Goal: Task Accomplishment & Management: Manage account settings

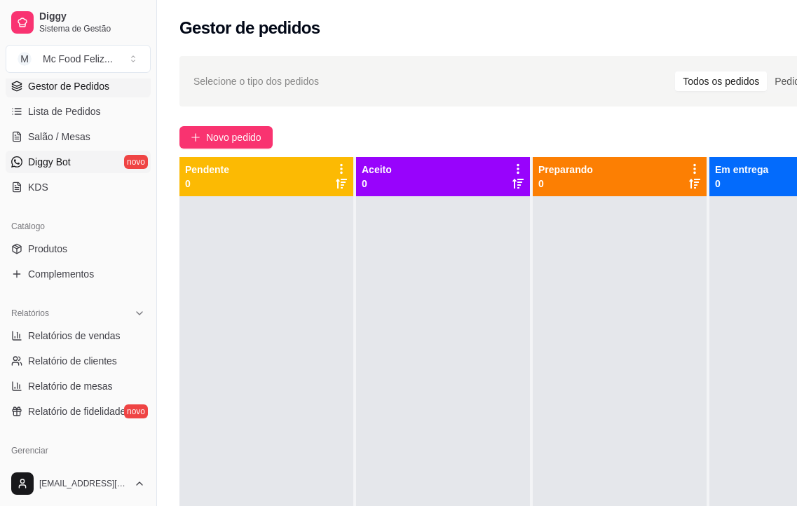
scroll to position [280, 0]
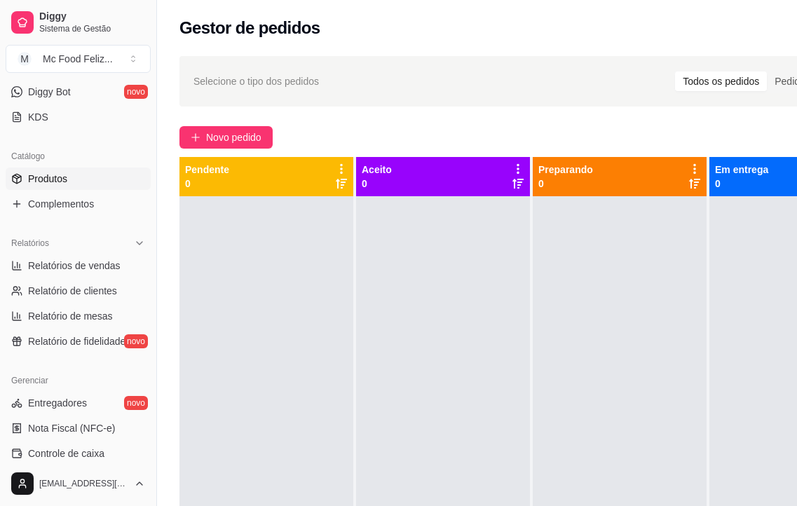
click at [63, 177] on span "Produtos" at bounding box center [47, 179] width 39 height 14
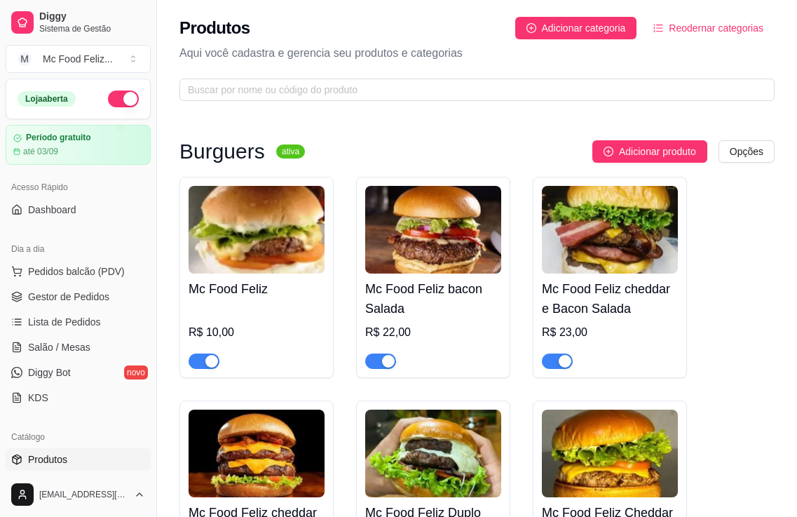
click at [230, 336] on div "R$ 10,00" at bounding box center [257, 332] width 136 height 17
click at [214, 329] on div "R$ 10,00" at bounding box center [257, 332] width 136 height 17
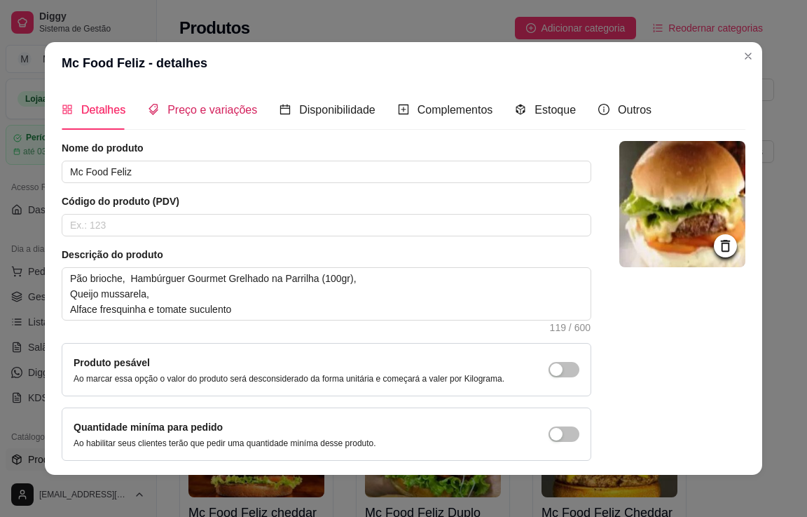
click at [210, 107] on span "Preço e variações" at bounding box center [213, 110] width 90 height 12
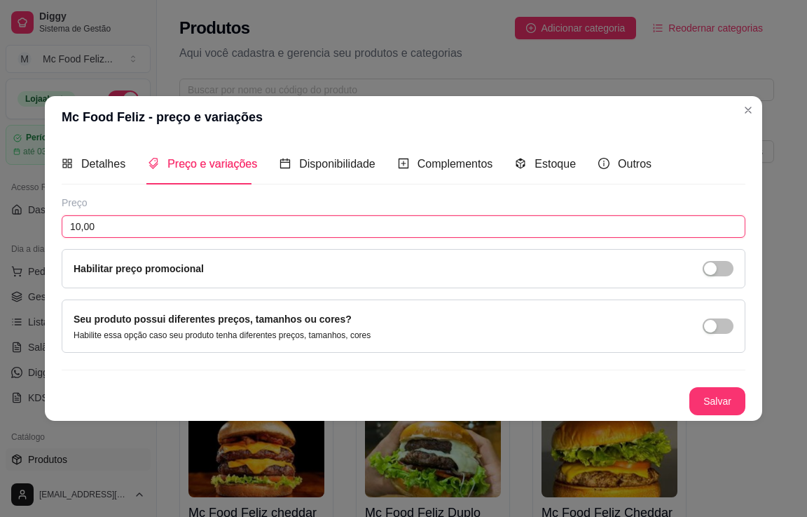
click at [143, 227] on input "10,00" at bounding box center [404, 226] width 684 height 22
type input "12,90"
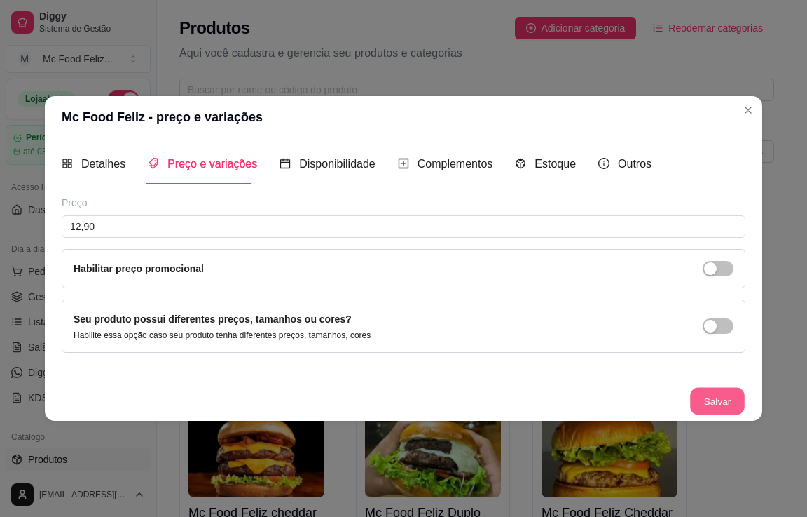
click at [719, 402] on button "Salvar" at bounding box center [717, 400] width 55 height 27
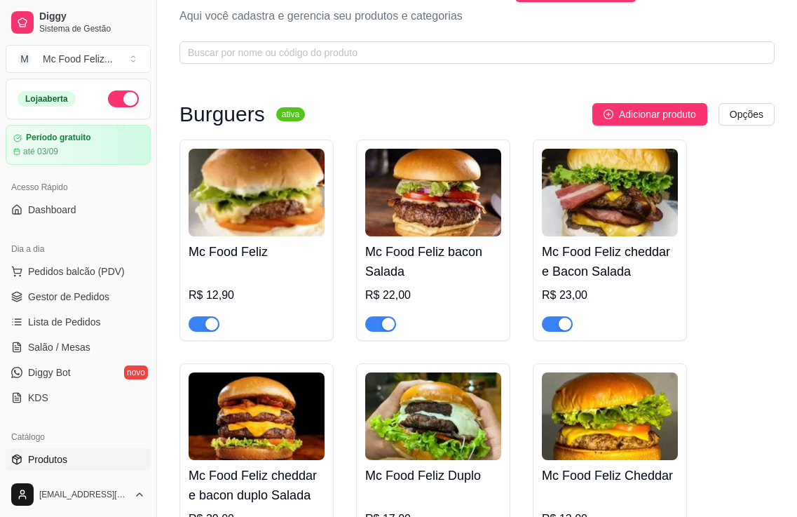
scroll to position [70, 0]
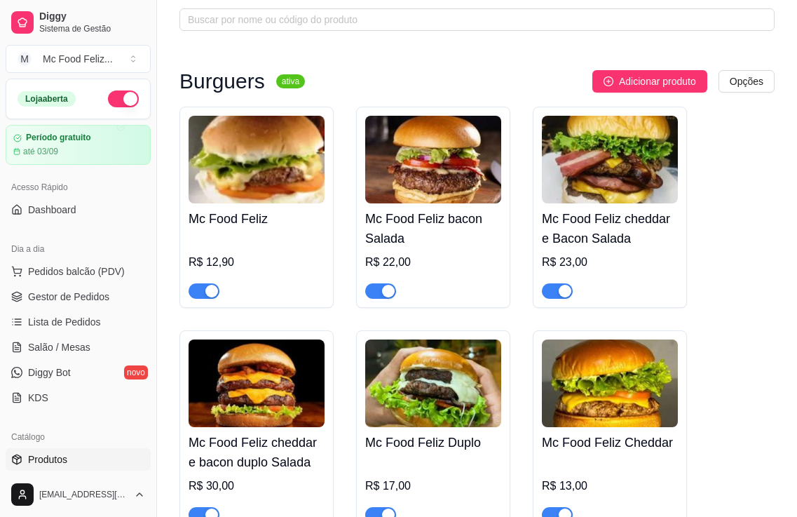
click at [412, 261] on div "R$ 22,00" at bounding box center [433, 262] width 136 height 17
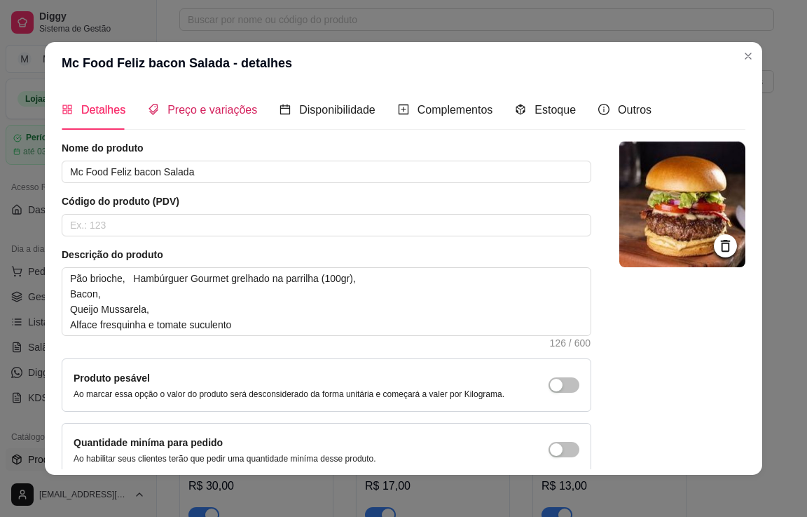
click at [184, 108] on span "Preço e variações" at bounding box center [213, 110] width 90 height 12
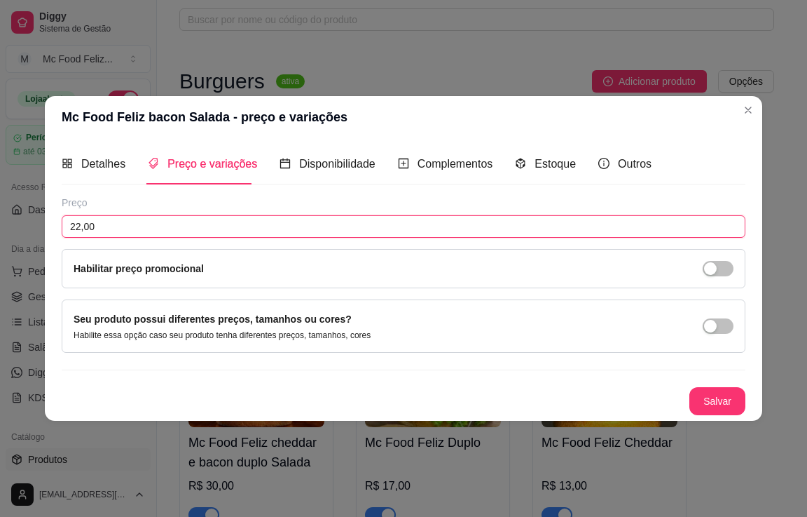
click at [160, 226] on input "22,00" at bounding box center [404, 226] width 684 height 22
type input "23,90"
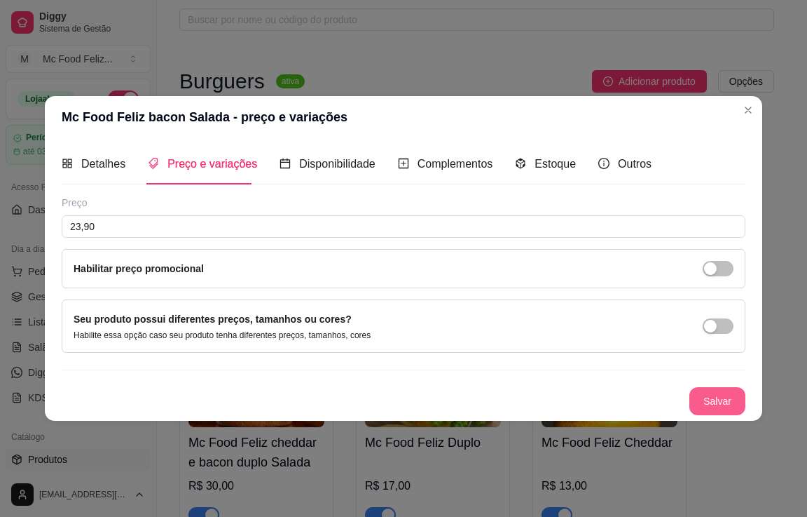
click at [714, 394] on button "Salvar" at bounding box center [718, 401] width 56 height 28
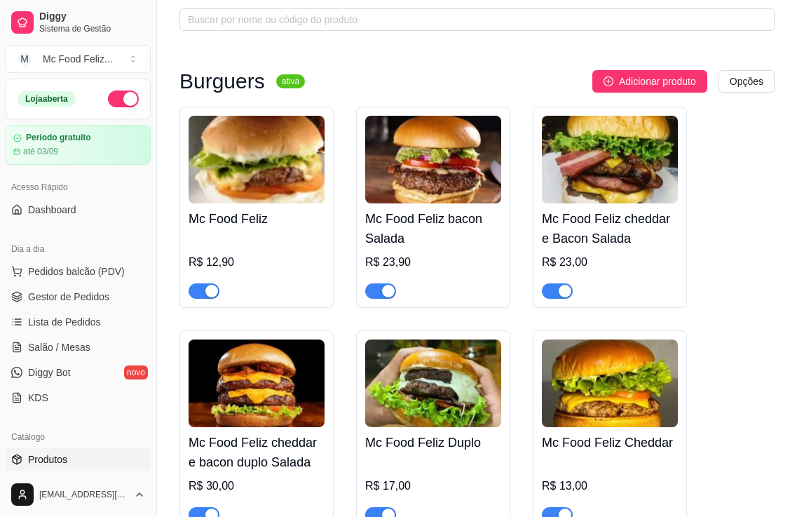
click at [590, 261] on div "R$ 23,00" at bounding box center [610, 262] width 136 height 17
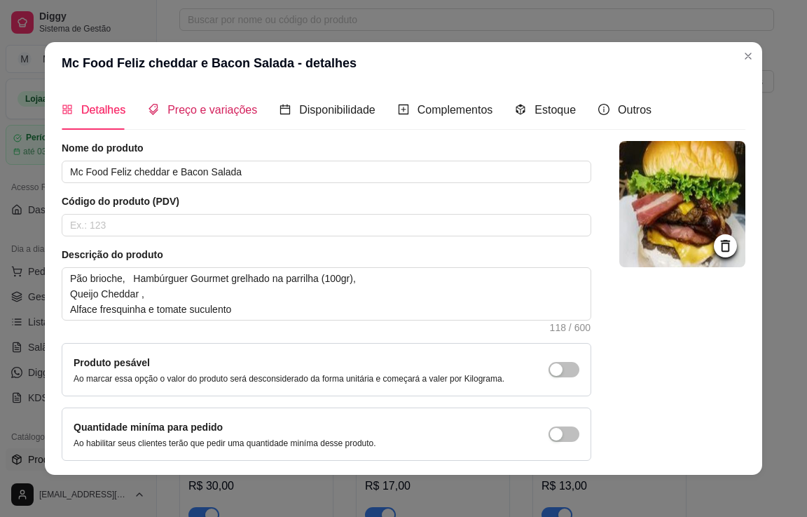
drag, startPoint x: 194, startPoint y: 108, endPoint x: 194, endPoint y: 144, distance: 35.7
click at [194, 110] on span "Preço e variações" at bounding box center [213, 110] width 90 height 12
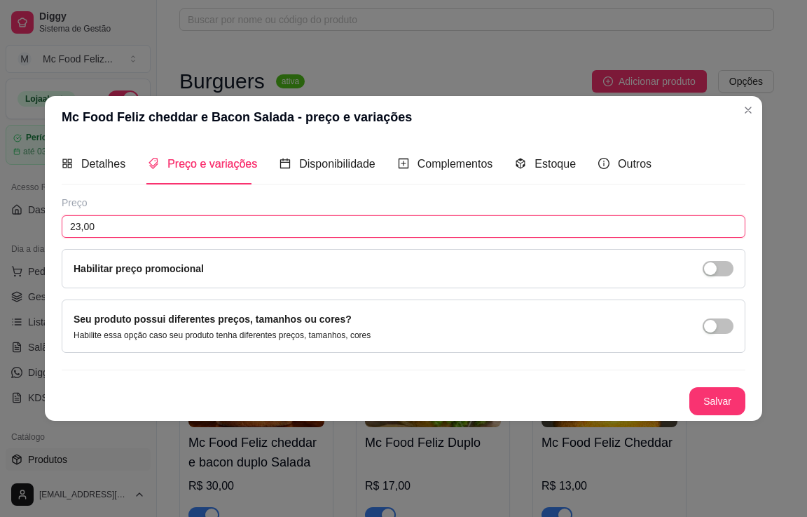
click at [184, 226] on input "23,00" at bounding box center [404, 226] width 684 height 22
type input "24,90"
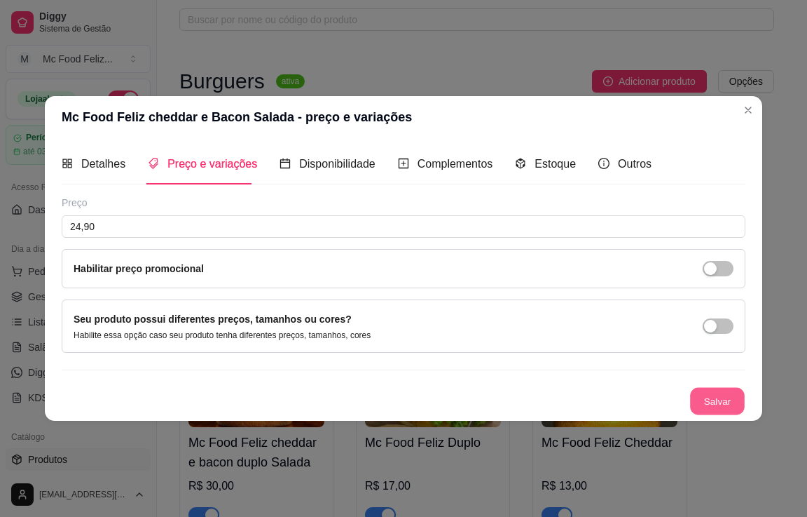
click at [728, 395] on button "Salvar" at bounding box center [717, 400] width 55 height 27
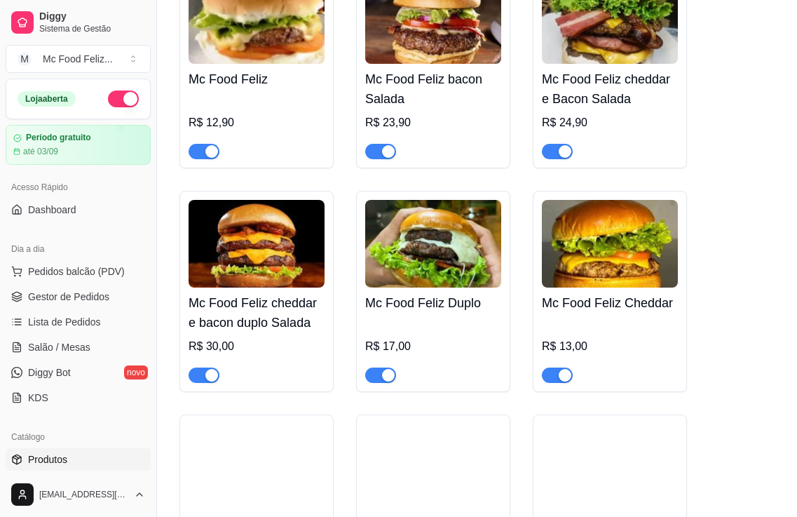
scroll to position [210, 0]
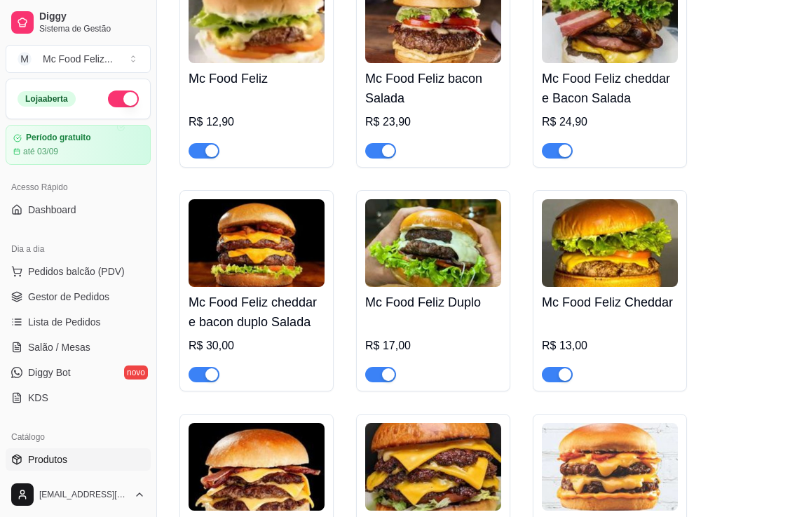
click at [243, 334] on div "Mc Food Feliz cheddar e bacon duplo Salada R$ 30,00" at bounding box center [257, 334] width 136 height 95
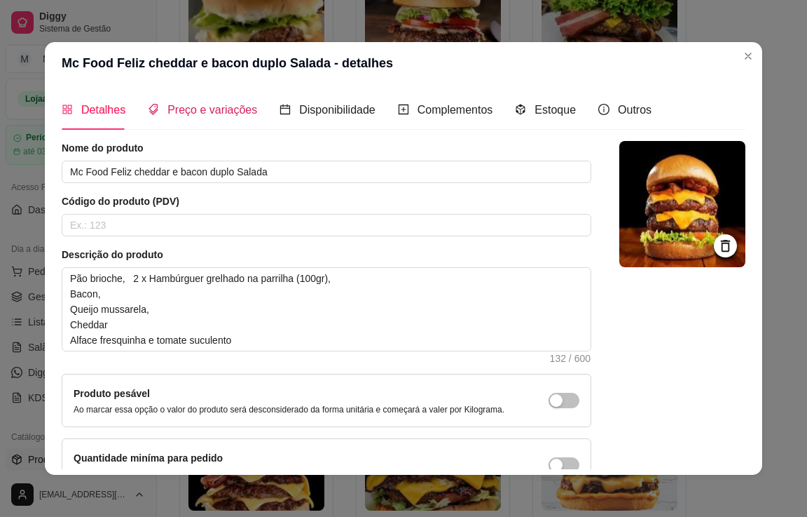
click at [205, 108] on span "Preço e variações" at bounding box center [213, 110] width 90 height 12
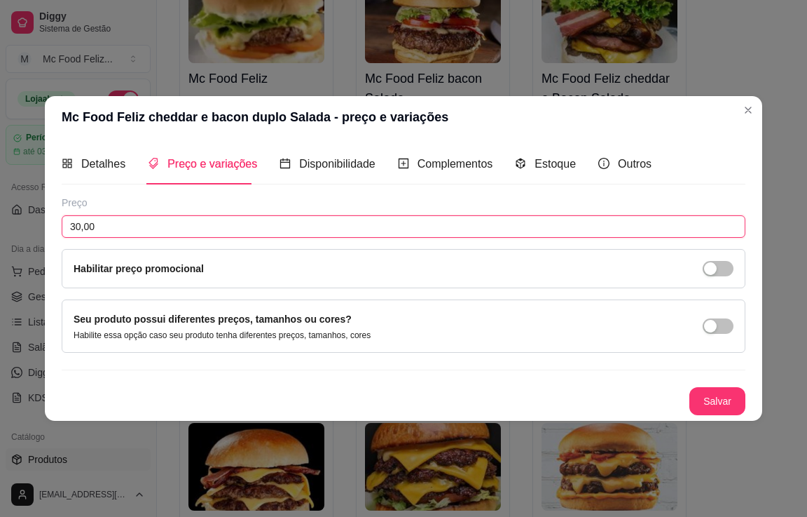
click at [198, 226] on input "30,00" at bounding box center [404, 226] width 684 height 22
type input "32,90"
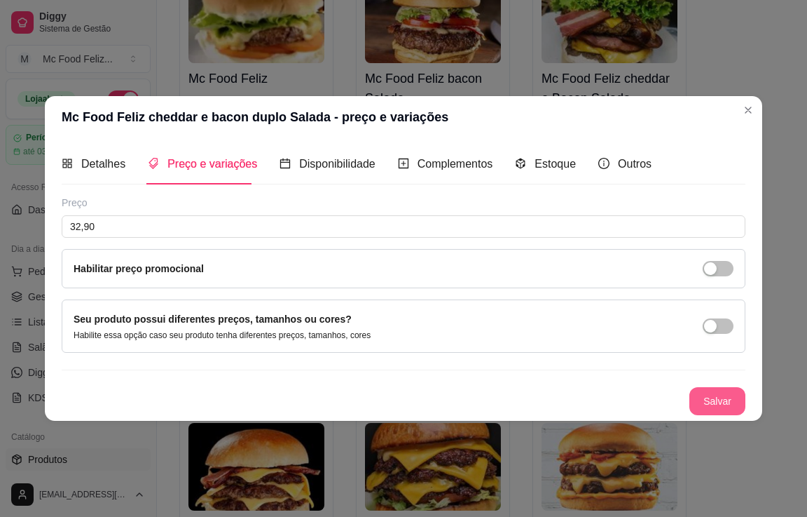
click at [715, 400] on button "Salvar" at bounding box center [718, 401] width 56 height 28
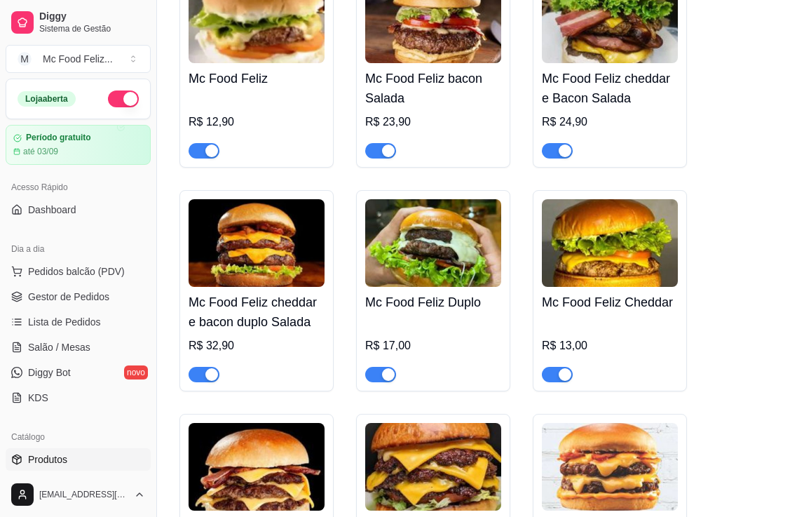
click at [421, 339] on div "R$ 17,00" at bounding box center [433, 345] width 136 height 17
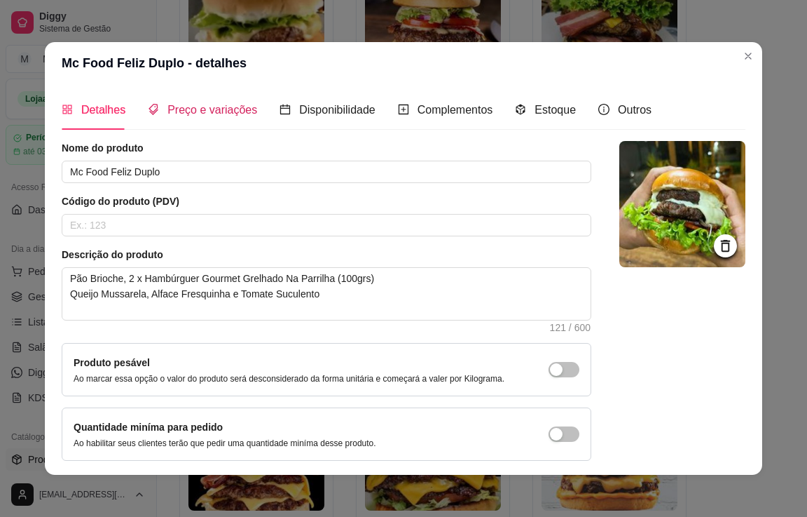
click at [185, 111] on span "Preço e variações" at bounding box center [213, 110] width 90 height 12
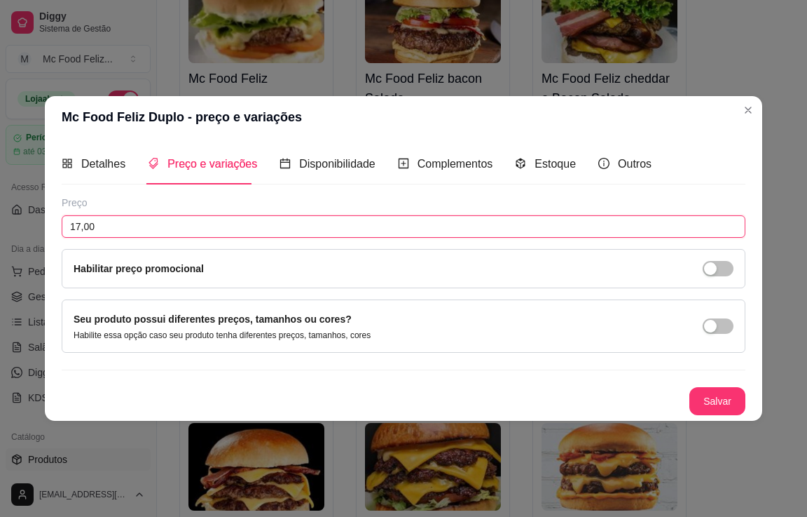
click at [179, 221] on input "17,00" at bounding box center [404, 226] width 684 height 22
type input "17,00"
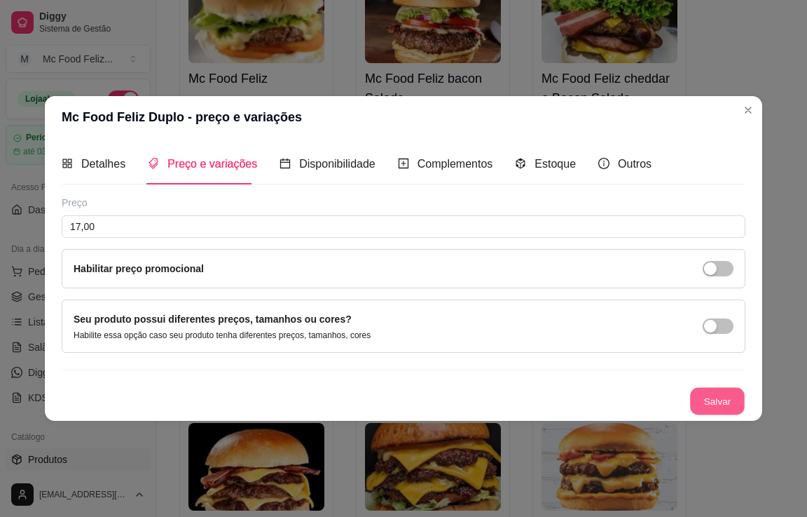
click at [703, 397] on button "Salvar" at bounding box center [717, 400] width 55 height 27
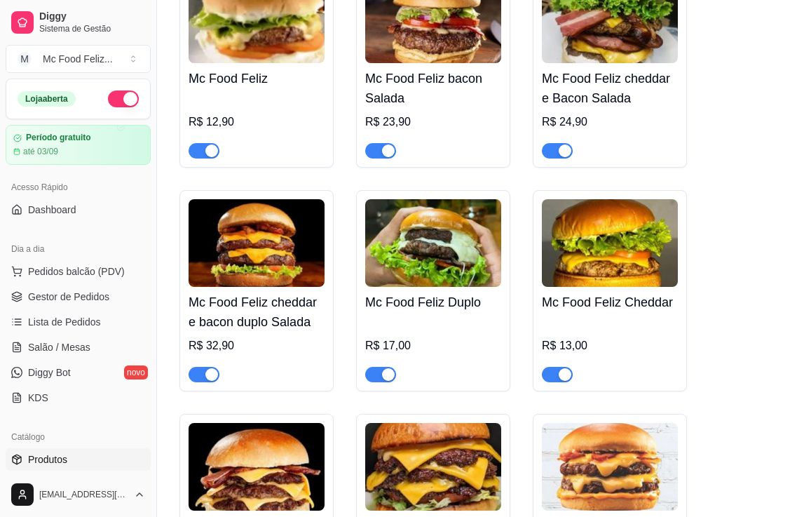
click at [589, 259] on img at bounding box center [610, 243] width 136 height 88
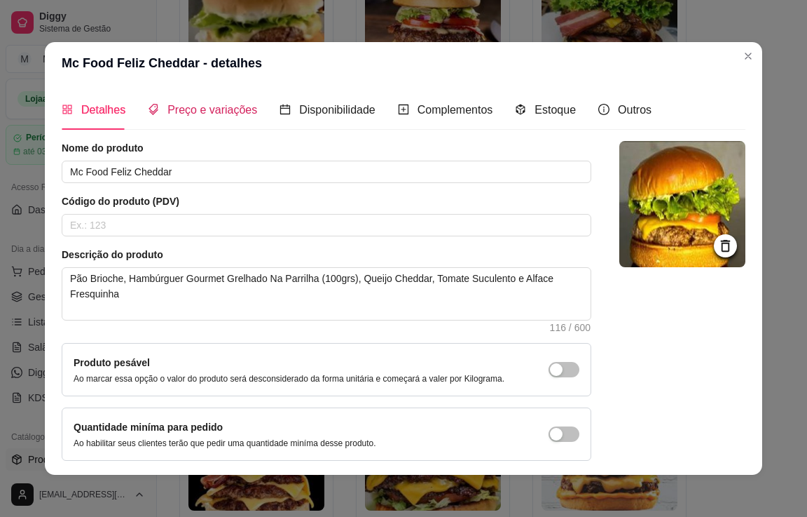
click at [178, 106] on span "Preço e variações" at bounding box center [213, 110] width 90 height 12
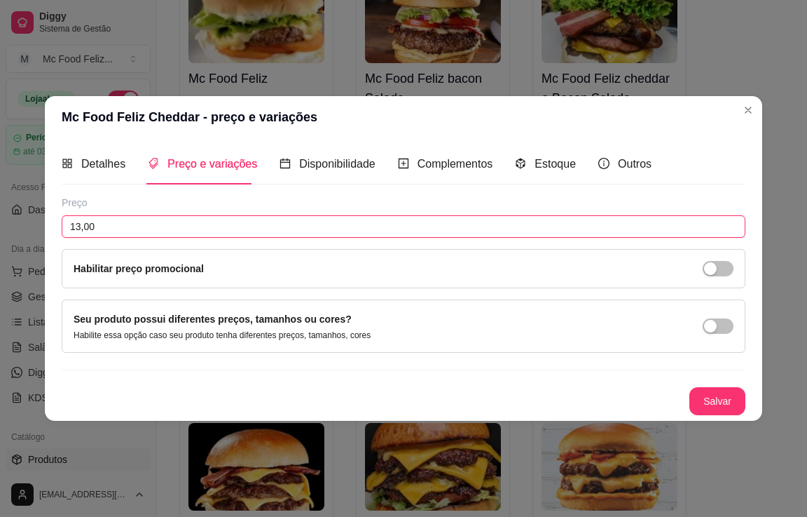
click at [146, 223] on input "13,00" at bounding box center [404, 226] width 684 height 22
type input "15,00"
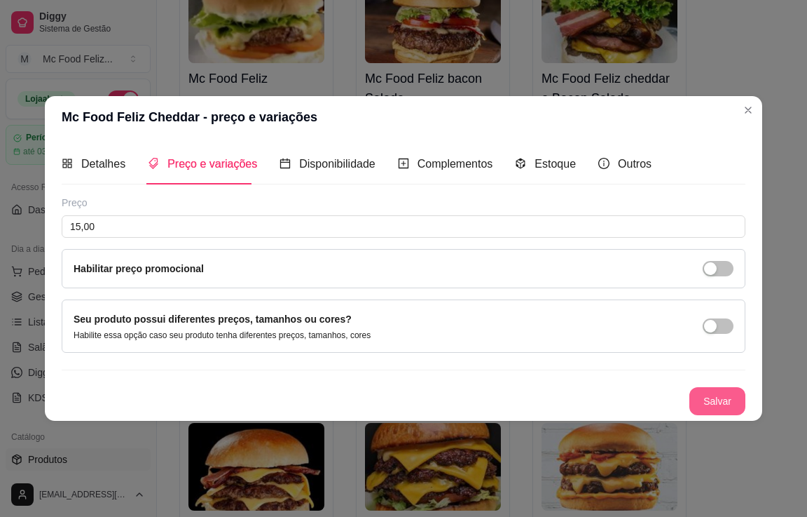
click at [716, 400] on button "Salvar" at bounding box center [718, 401] width 56 height 28
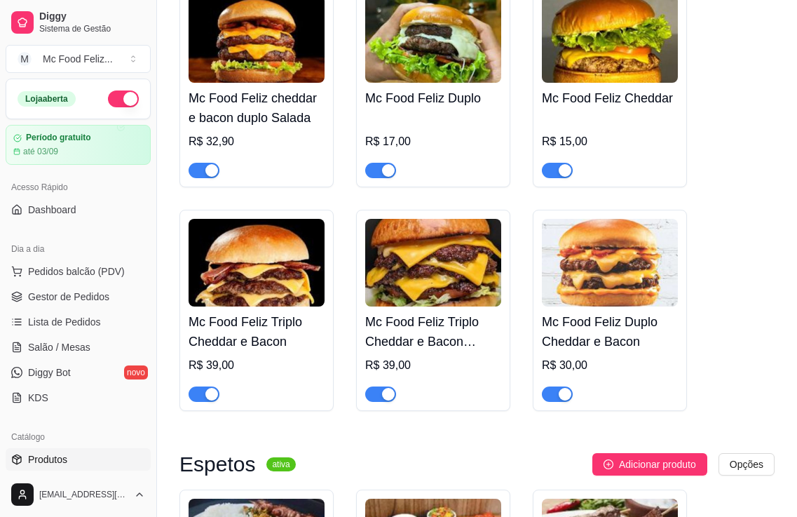
scroll to position [491, 0]
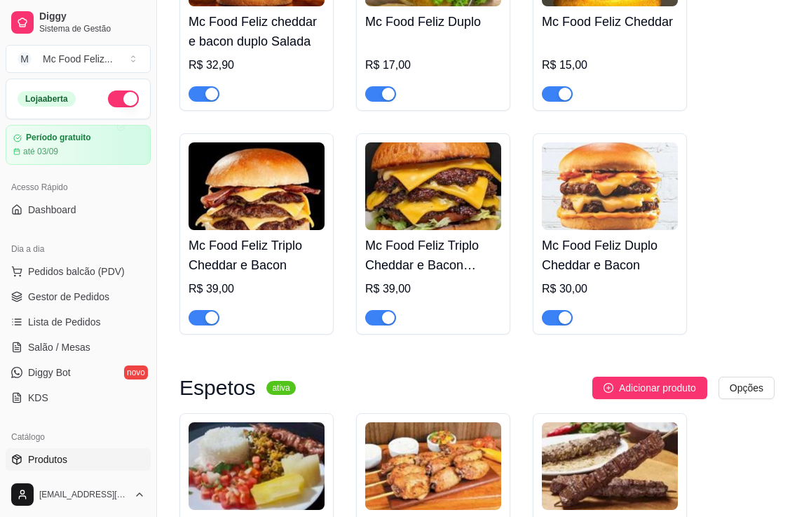
click at [615, 264] on h4 "Mc Food Feliz Duplo Cheddar e Bacon" at bounding box center [610, 255] width 136 height 39
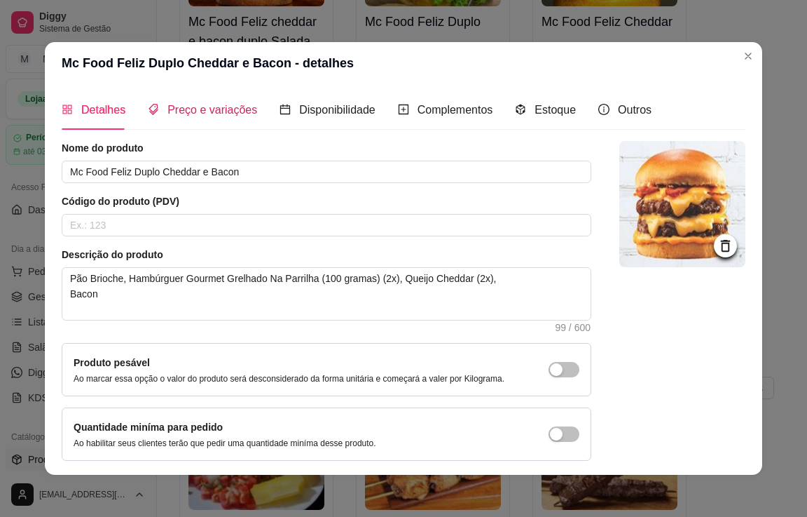
click at [194, 110] on span "Preço e variações" at bounding box center [213, 110] width 90 height 12
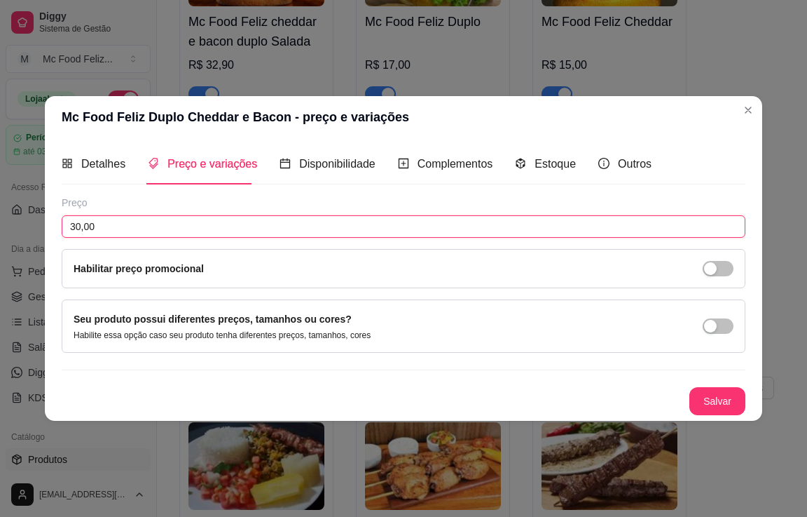
click at [143, 226] on input "30,00" at bounding box center [404, 226] width 684 height 22
type input "33,00"
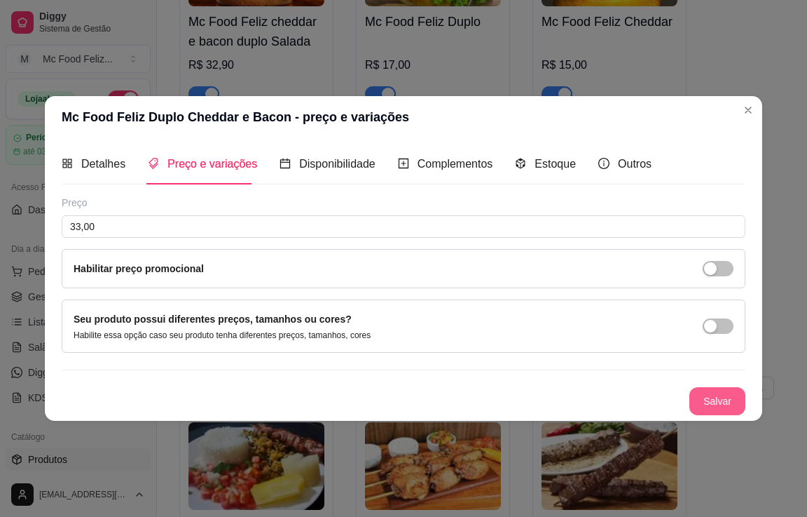
click at [725, 397] on button "Salvar" at bounding box center [718, 401] width 56 height 28
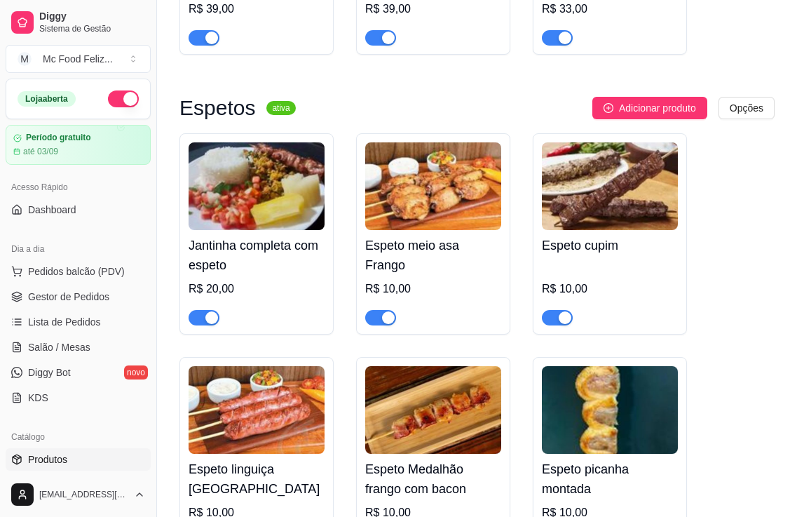
scroll to position [771, 0]
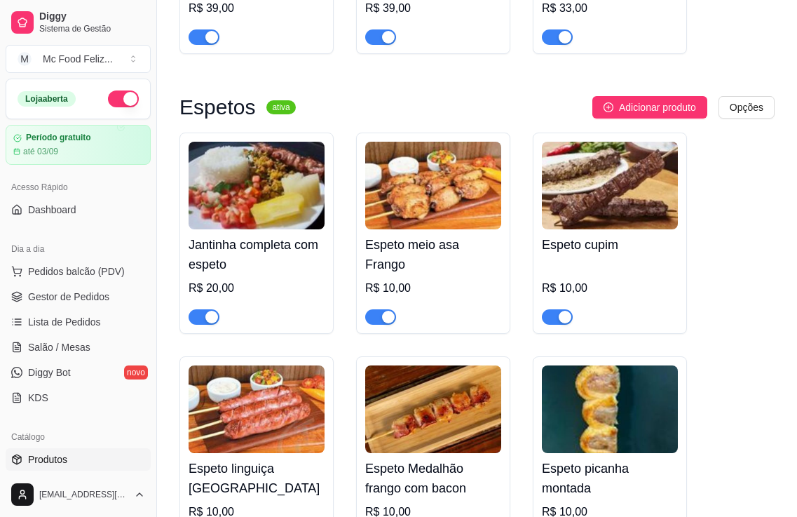
click at [250, 212] on img at bounding box center [257, 186] width 136 height 88
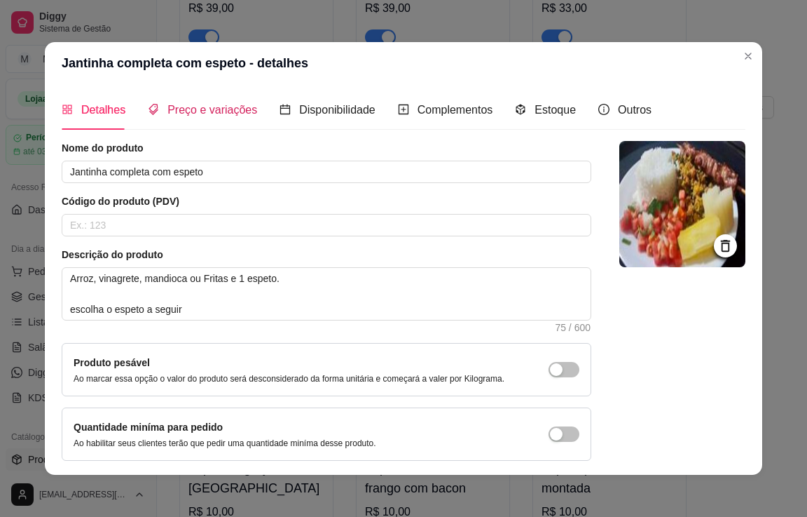
click at [182, 104] on span "Preço e variações" at bounding box center [213, 110] width 90 height 12
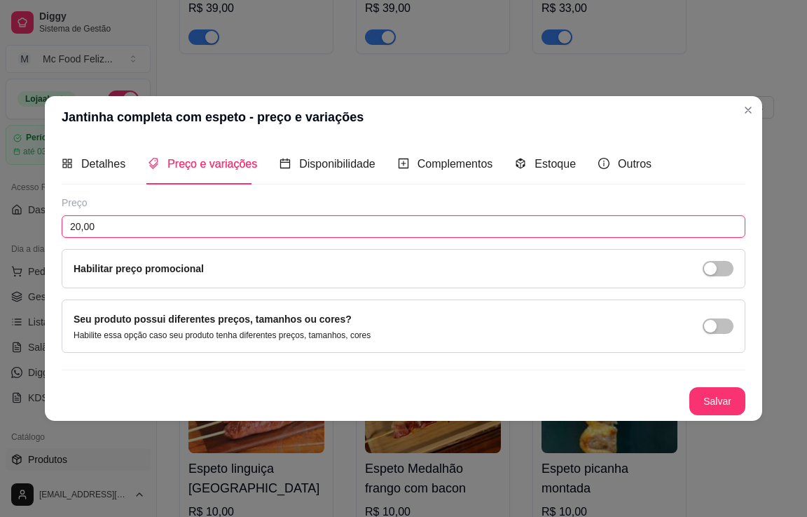
click at [161, 229] on input "20,00" at bounding box center [404, 226] width 684 height 22
type input "24,90"
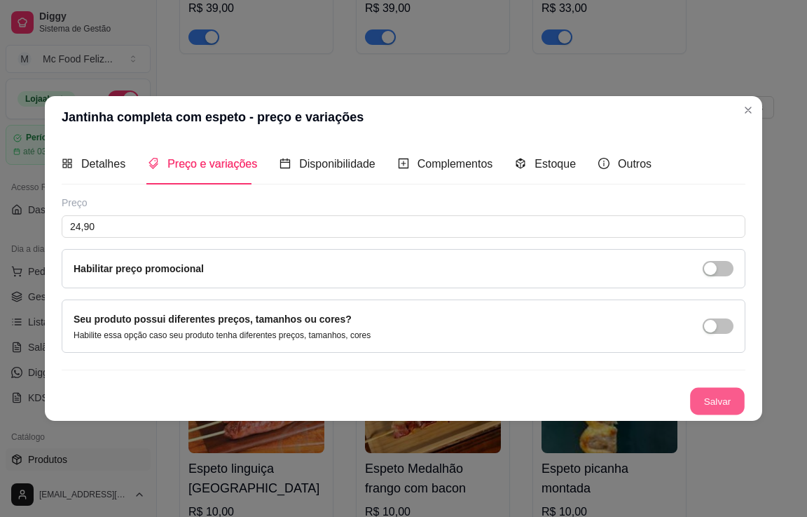
click at [716, 397] on button "Salvar" at bounding box center [717, 400] width 55 height 27
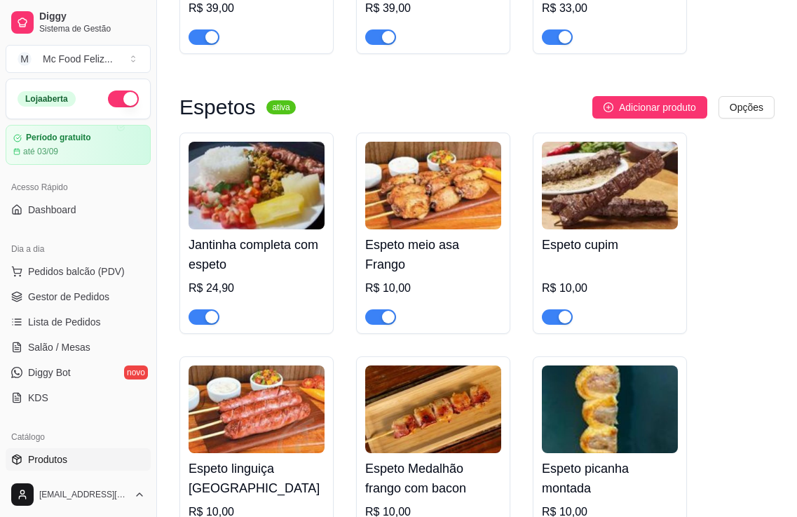
click at [425, 203] on img at bounding box center [433, 186] width 136 height 88
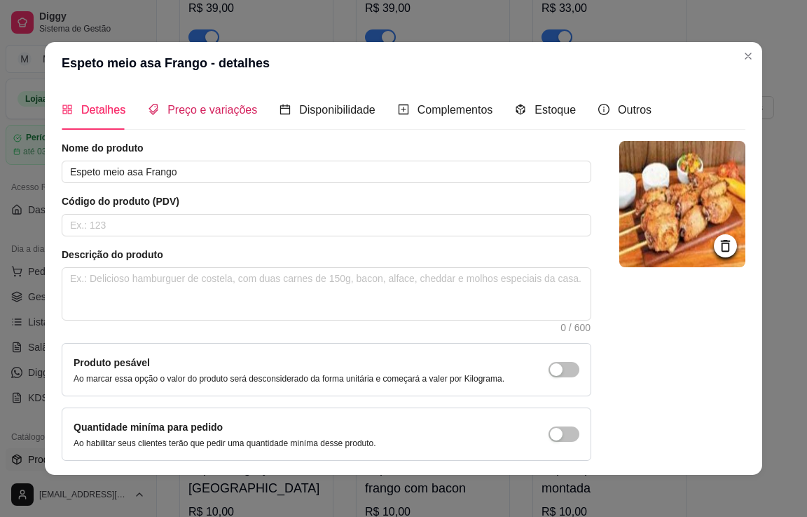
click at [186, 109] on span "Preço e variações" at bounding box center [213, 110] width 90 height 12
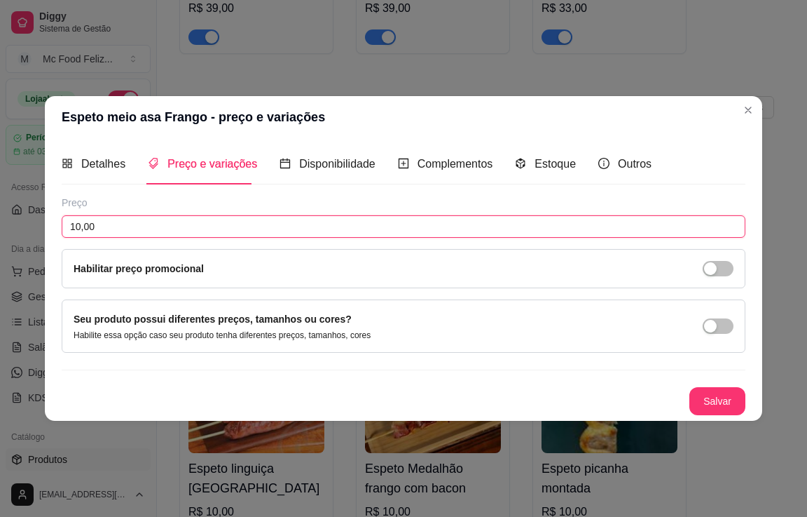
click at [127, 226] on input "10,00" at bounding box center [404, 226] width 684 height 22
type input "12,90"
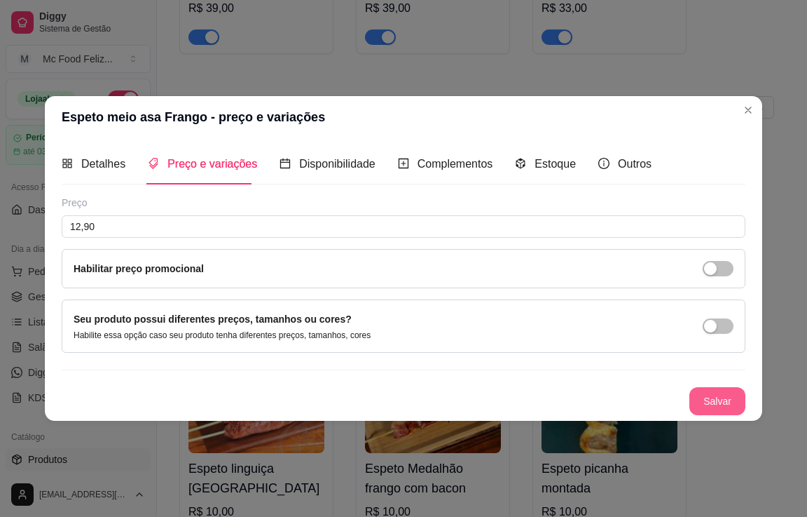
click at [729, 401] on button "Salvar" at bounding box center [718, 401] width 56 height 28
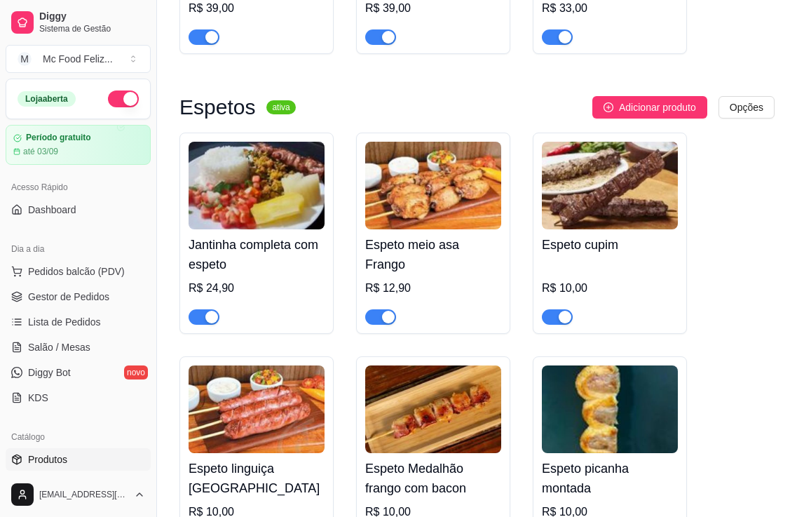
click at [589, 223] on img at bounding box center [610, 186] width 136 height 88
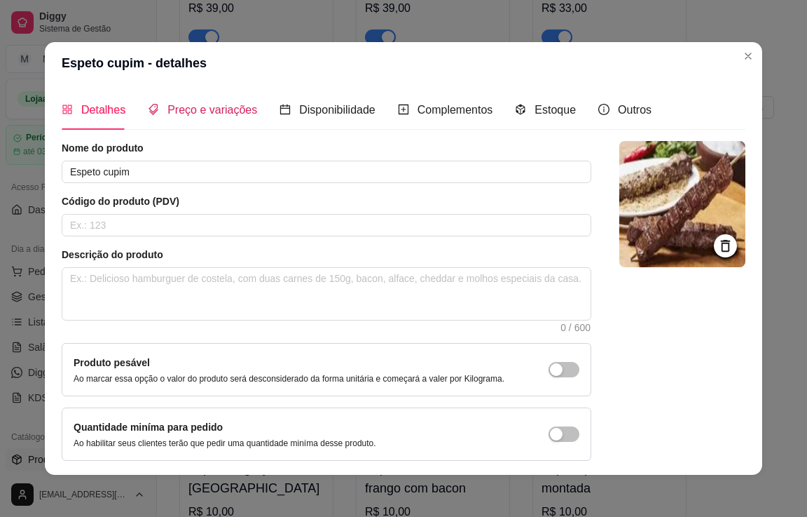
click at [181, 104] on span "Preço e variações" at bounding box center [213, 110] width 90 height 12
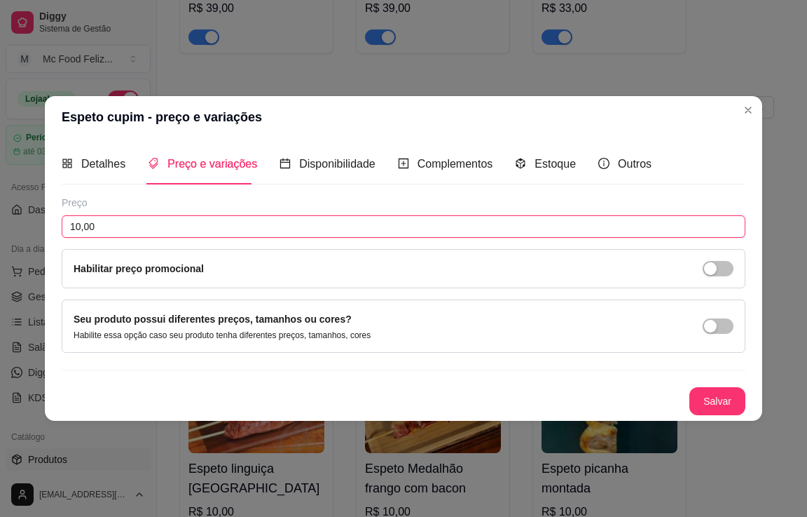
click at [104, 226] on input "10,00" at bounding box center [404, 226] width 684 height 22
type input "12,90"
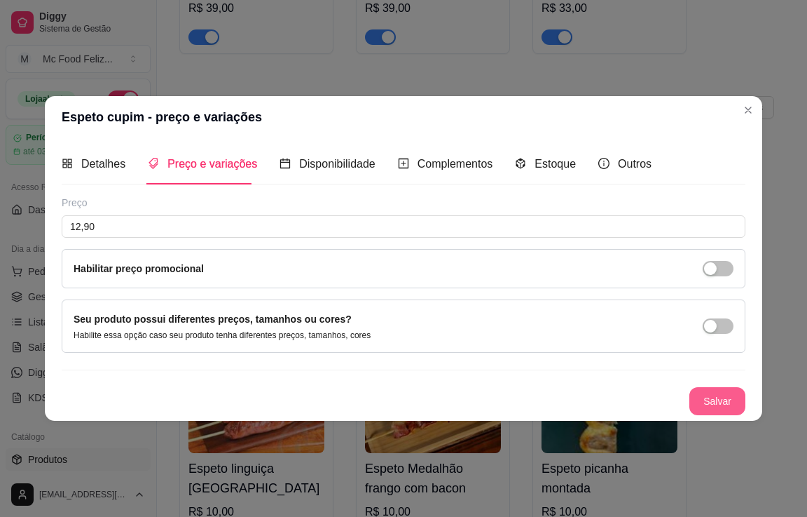
click at [713, 398] on button "Salvar" at bounding box center [718, 401] width 56 height 28
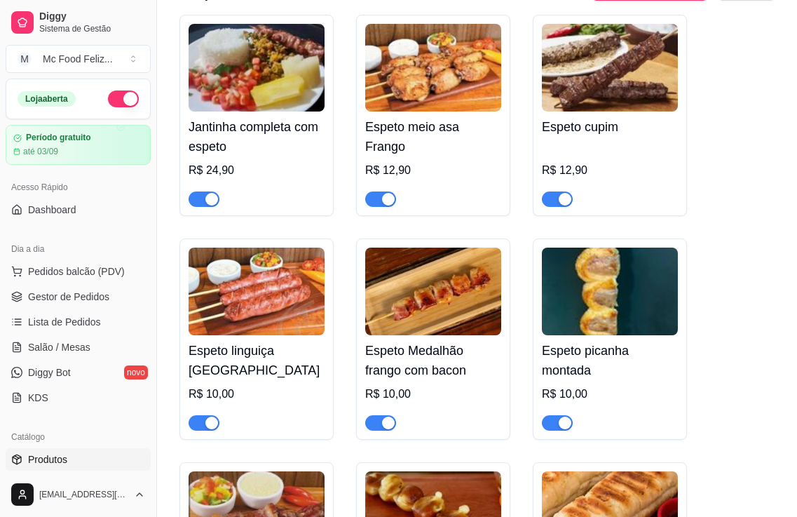
scroll to position [911, 0]
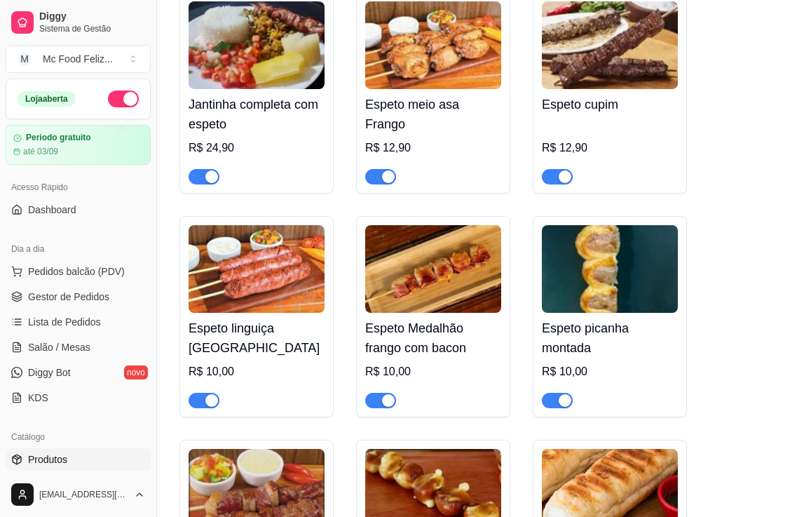
click at [252, 296] on img at bounding box center [257, 269] width 136 height 88
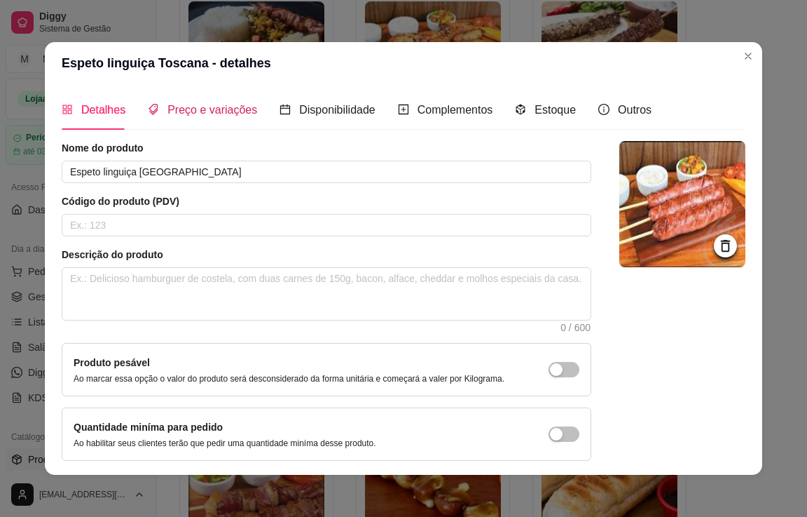
drag, startPoint x: 210, startPoint y: 107, endPoint x: 194, endPoint y: 149, distance: 45.7
click at [210, 107] on span "Preço e variações" at bounding box center [213, 110] width 90 height 12
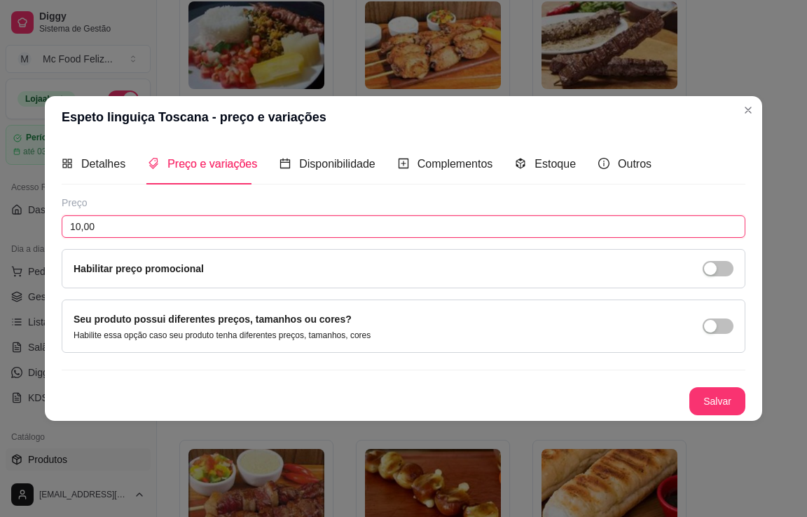
click at [162, 231] on input "10,00" at bounding box center [404, 226] width 684 height 22
type input "12,90"
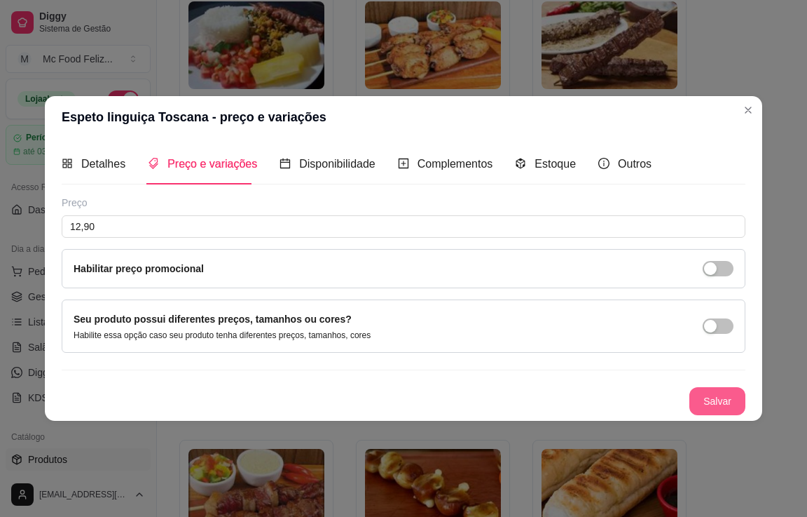
click at [718, 396] on button "Salvar" at bounding box center [718, 401] width 56 height 28
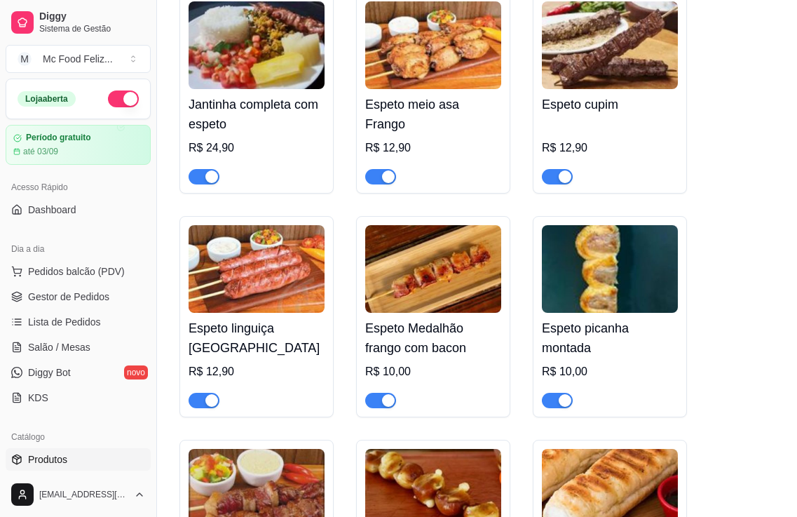
click at [446, 320] on div "Espeto Medalhão frango com bacon R$ 10,00" at bounding box center [433, 360] width 136 height 95
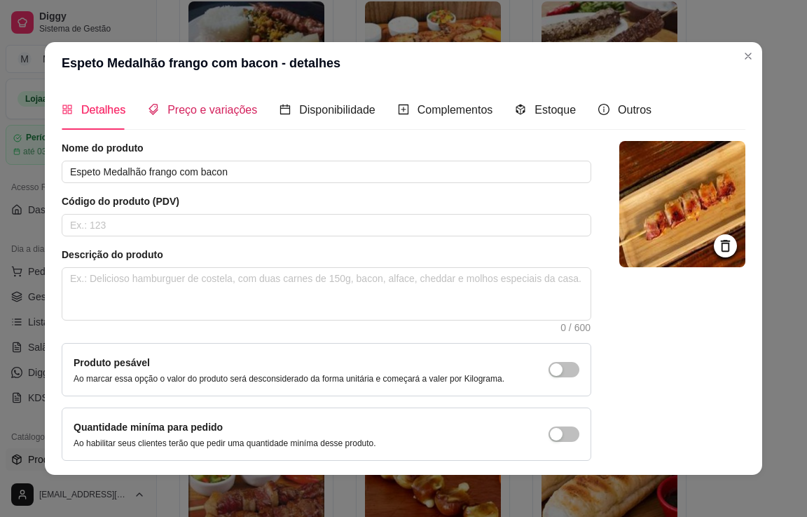
click at [205, 108] on span "Preço e variações" at bounding box center [213, 110] width 90 height 12
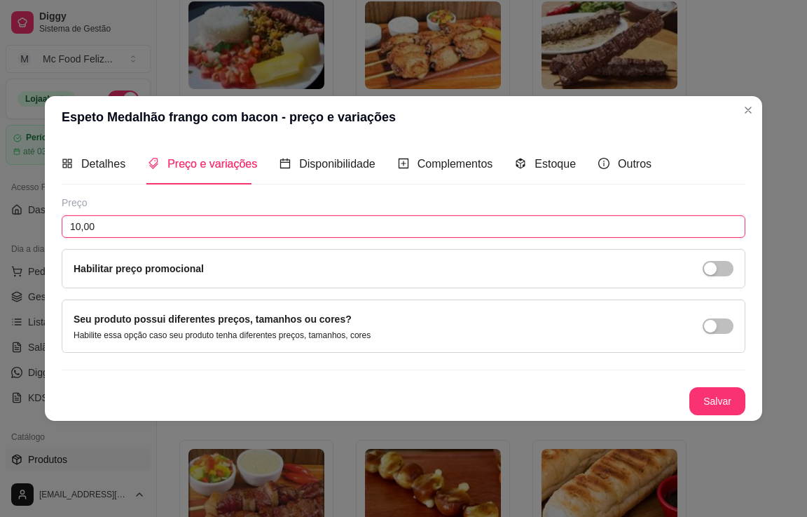
click at [186, 222] on input "10,00" at bounding box center [404, 226] width 684 height 22
type input "12,90"
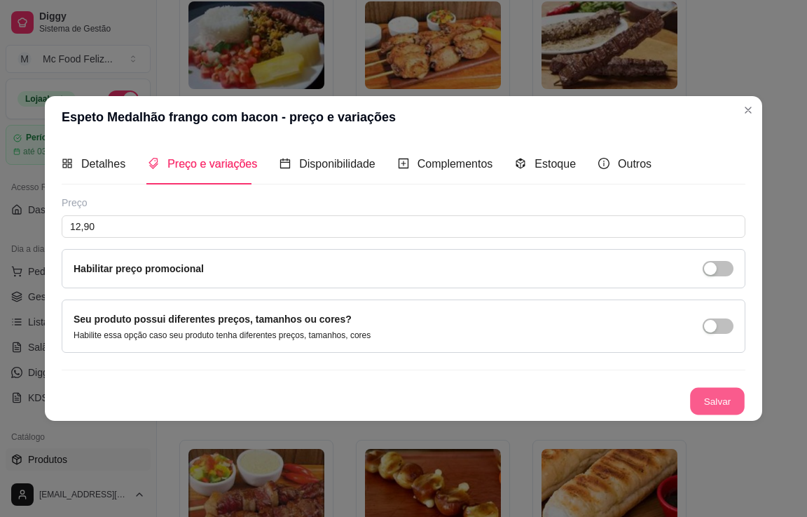
click at [704, 396] on button "Salvar" at bounding box center [717, 400] width 55 height 27
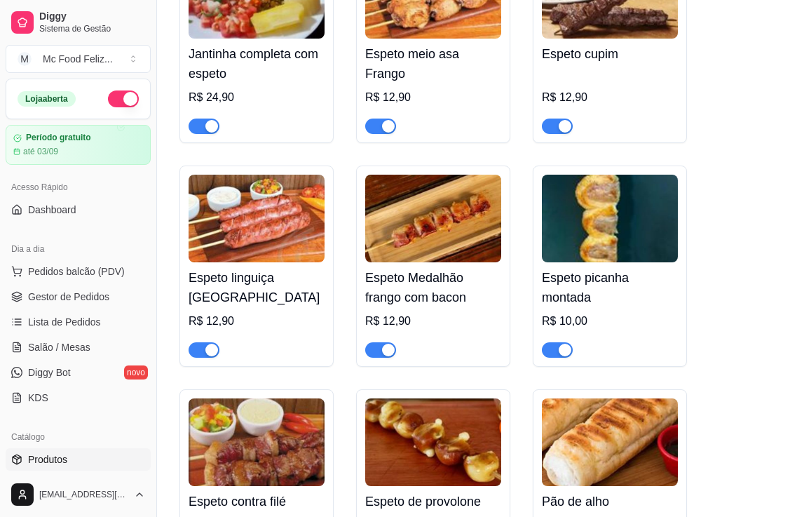
scroll to position [981, 0]
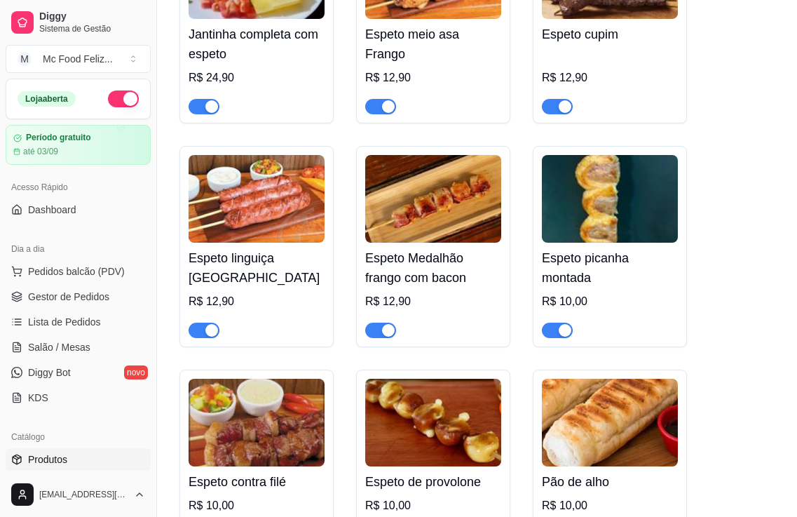
click at [604, 224] on img at bounding box center [610, 199] width 136 height 88
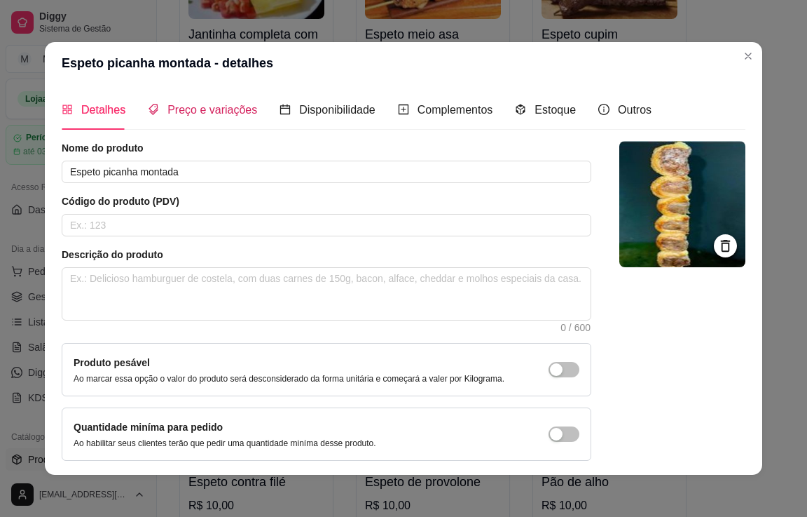
click at [172, 107] on span "Preço e variações" at bounding box center [213, 110] width 90 height 12
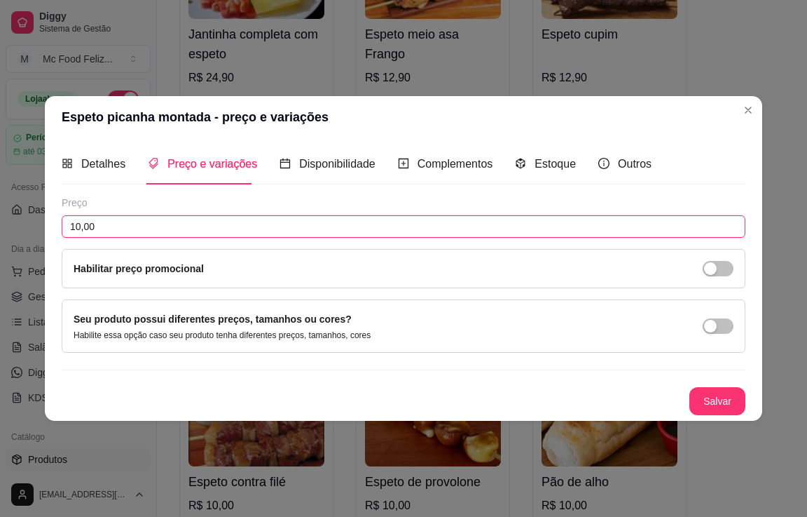
click at [132, 235] on input "10,00" at bounding box center [404, 226] width 684 height 22
type input "12,90"
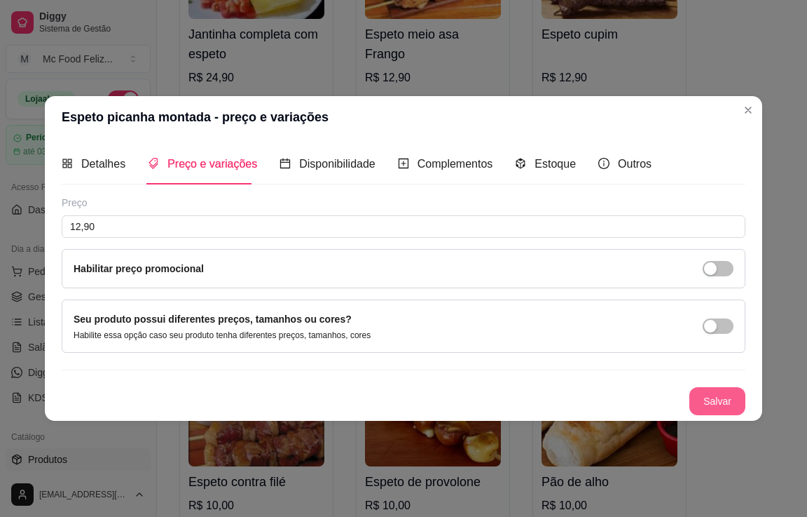
click at [704, 398] on button "Salvar" at bounding box center [718, 401] width 56 height 28
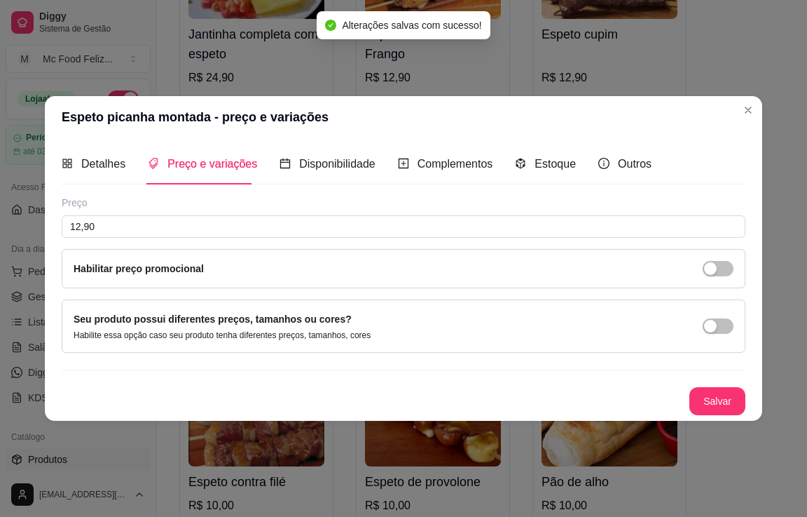
click at [755, 100] on header "Espeto picanha montada - preço e variações" at bounding box center [404, 117] width 718 height 42
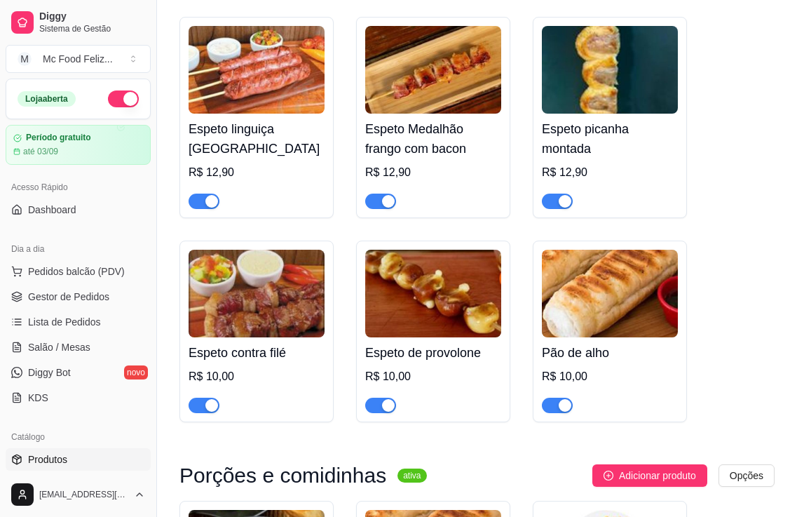
scroll to position [1122, 0]
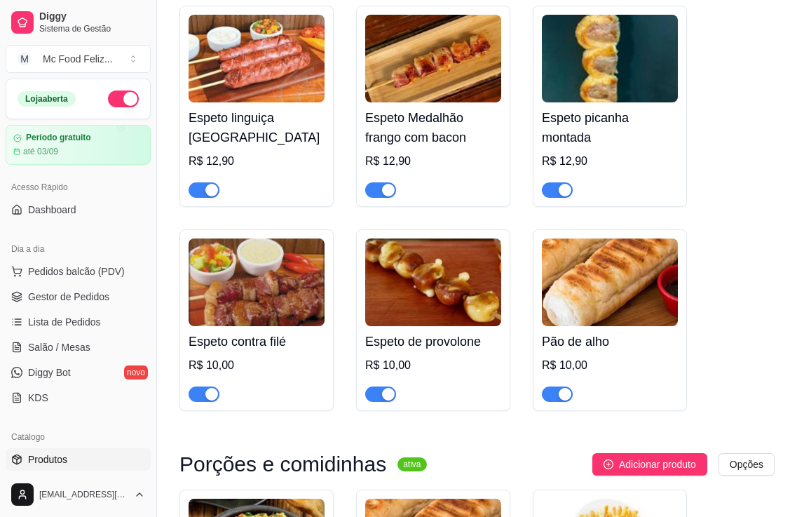
click at [247, 326] on img at bounding box center [257, 282] width 136 height 88
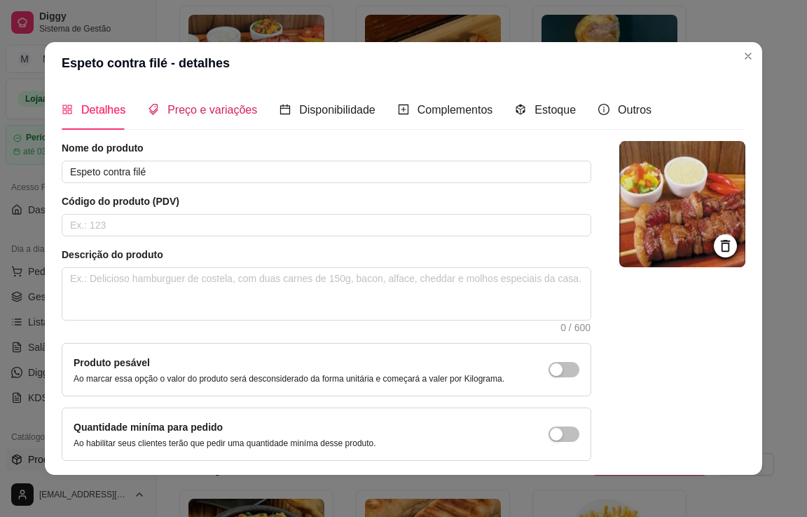
click at [172, 111] on span "Preço e variações" at bounding box center [213, 110] width 90 height 12
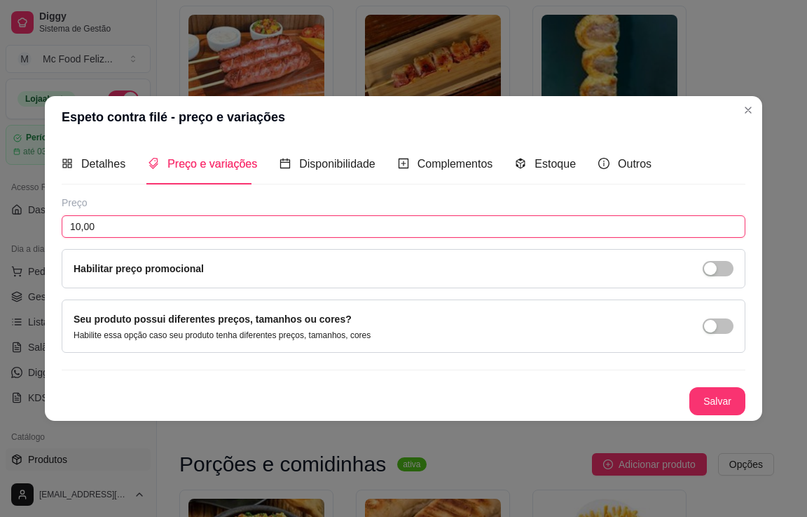
click at [141, 227] on input "10,00" at bounding box center [404, 226] width 684 height 22
type input "12,90"
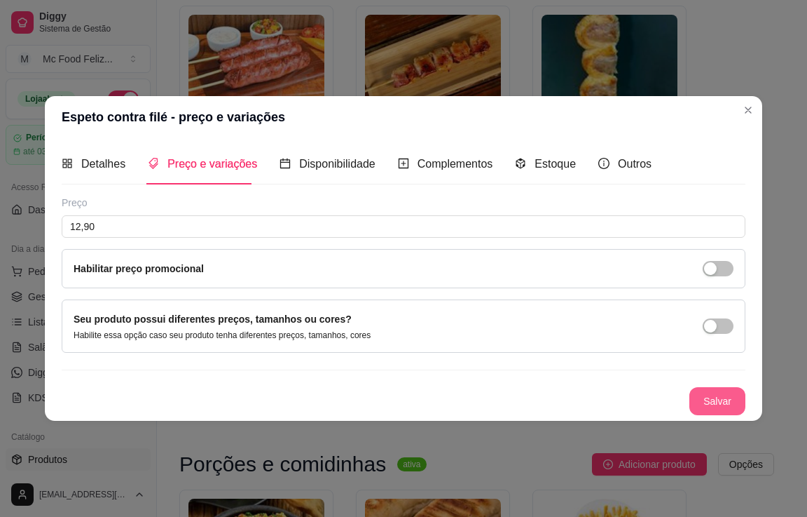
click at [721, 396] on button "Salvar" at bounding box center [718, 401] width 56 height 28
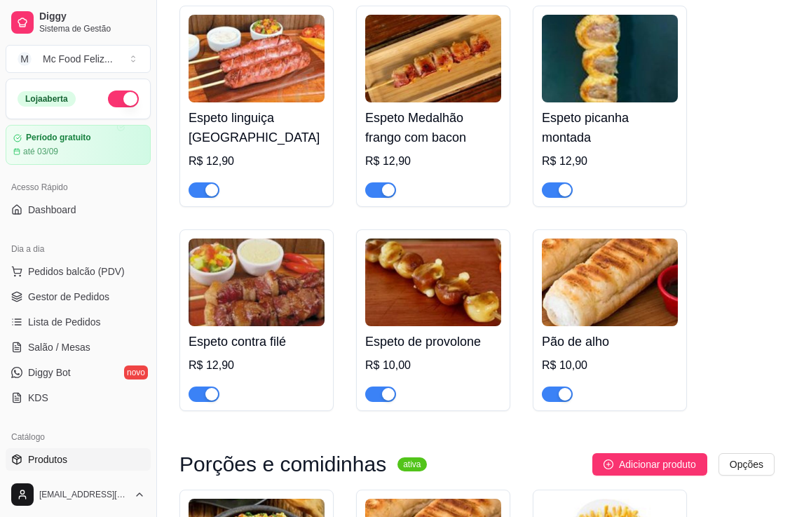
click at [431, 341] on h4 "Espeto de provolone" at bounding box center [433, 342] width 136 height 20
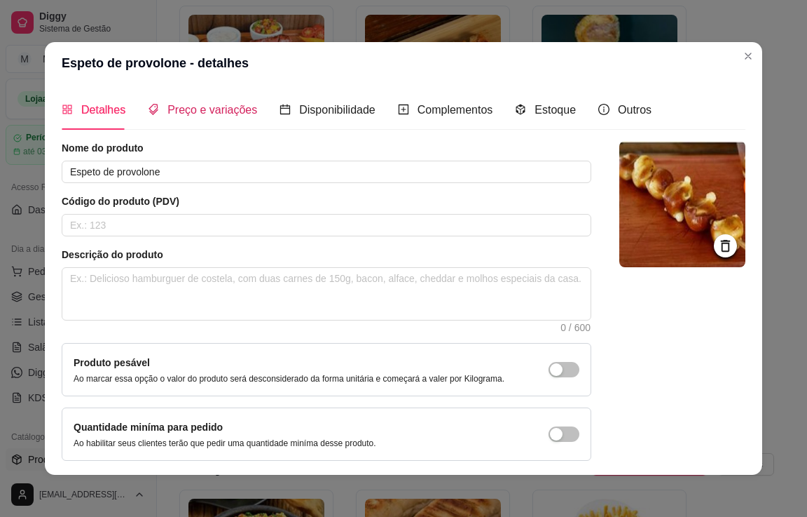
click at [205, 113] on span "Preço e variações" at bounding box center [213, 110] width 90 height 12
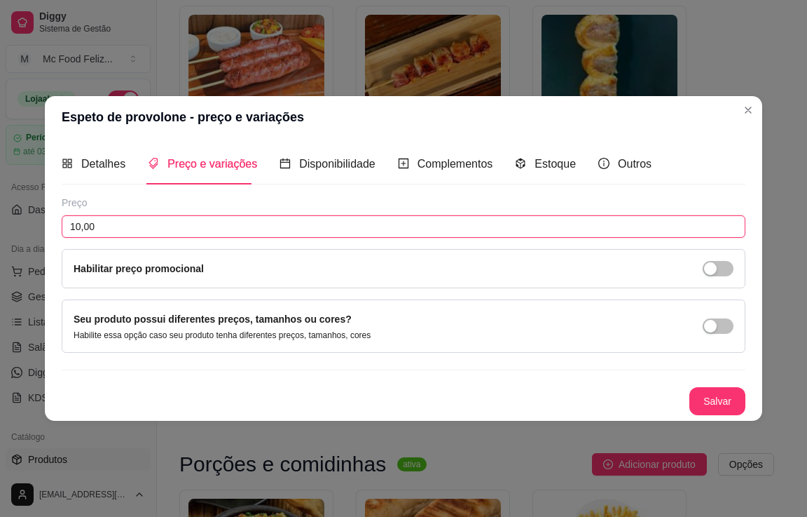
click at [177, 229] on input "10,00" at bounding box center [404, 226] width 684 height 22
type input "12,90"
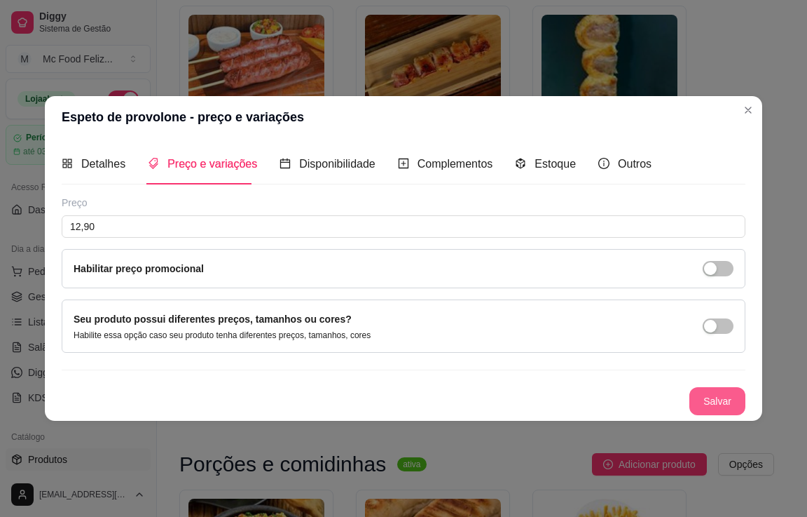
click at [711, 401] on button "Salvar" at bounding box center [718, 401] width 56 height 28
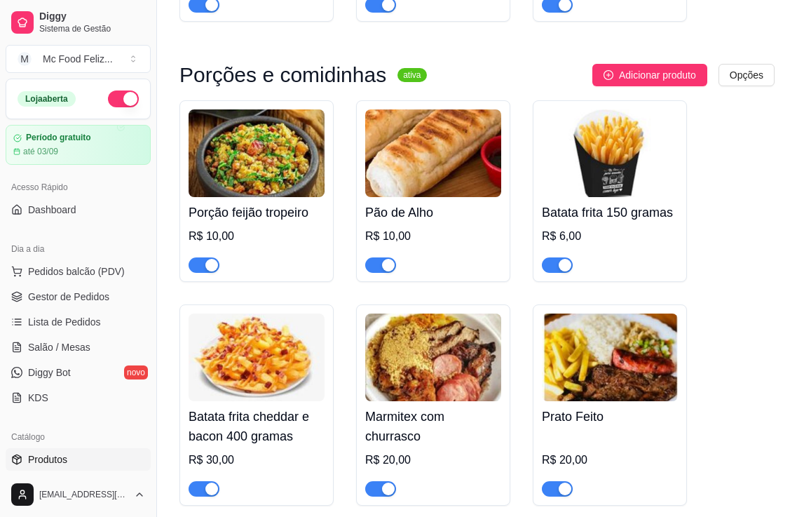
scroll to position [1542, 0]
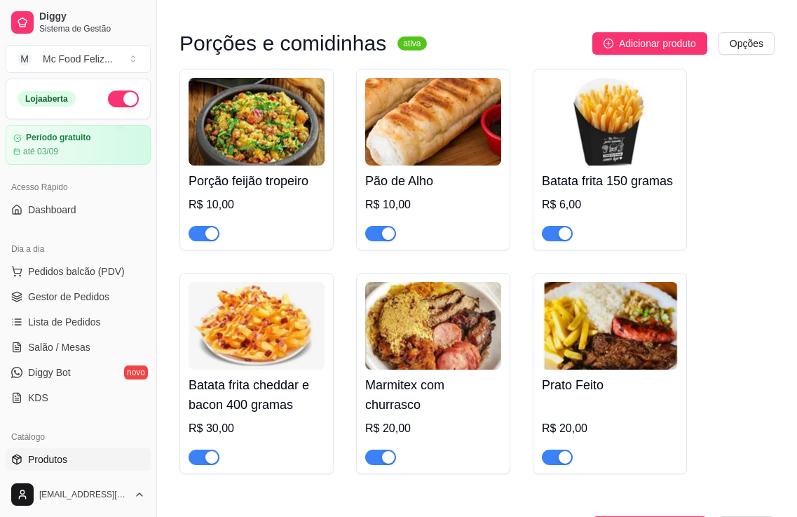
click at [275, 165] on img at bounding box center [257, 122] width 136 height 88
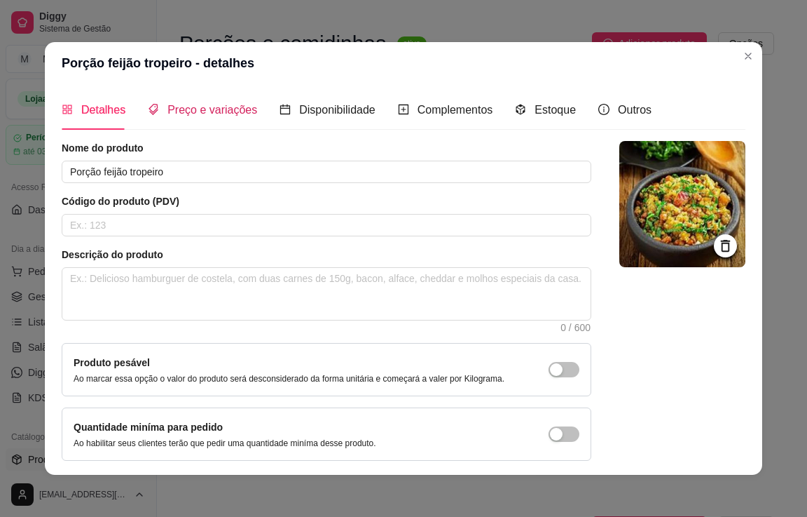
click at [224, 105] on span "Preço e variações" at bounding box center [213, 110] width 90 height 12
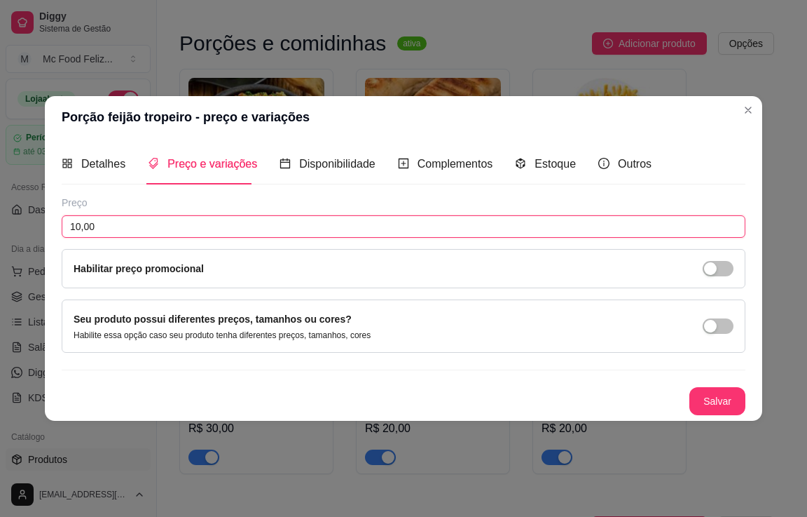
drag, startPoint x: 137, startPoint y: 226, endPoint x: 128, endPoint y: 219, distance: 11.4
click at [133, 226] on input "10,00" at bounding box center [404, 226] width 684 height 22
type input "14,90"
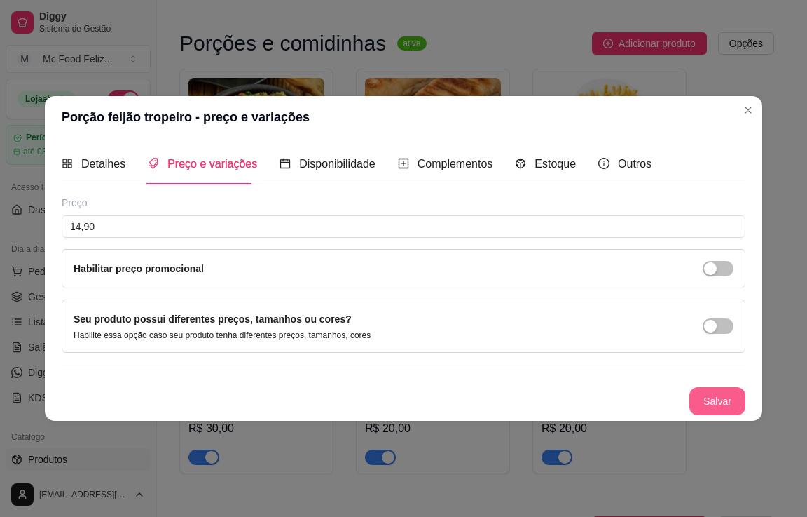
click at [701, 404] on button "Salvar" at bounding box center [718, 401] width 56 height 28
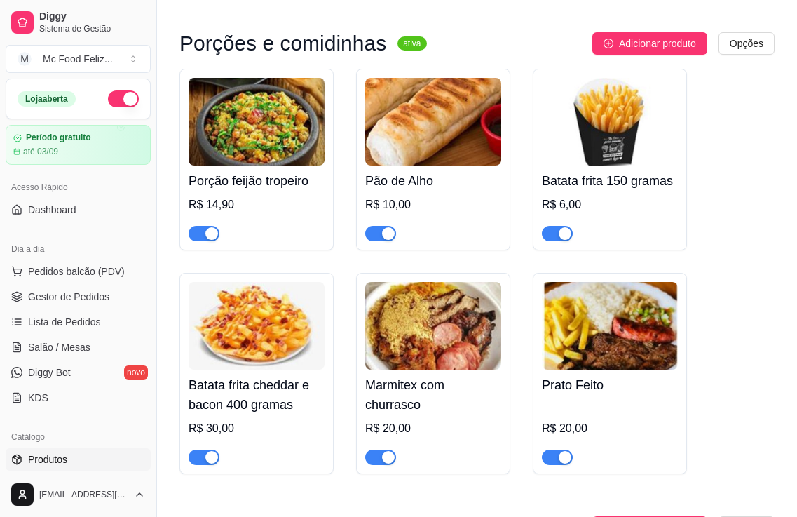
scroll to position [1612, 0]
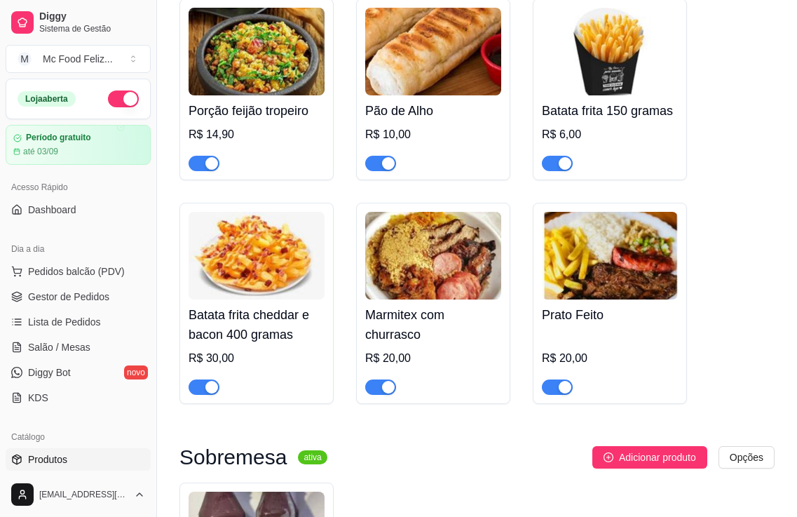
click at [250, 275] on img at bounding box center [257, 256] width 136 height 88
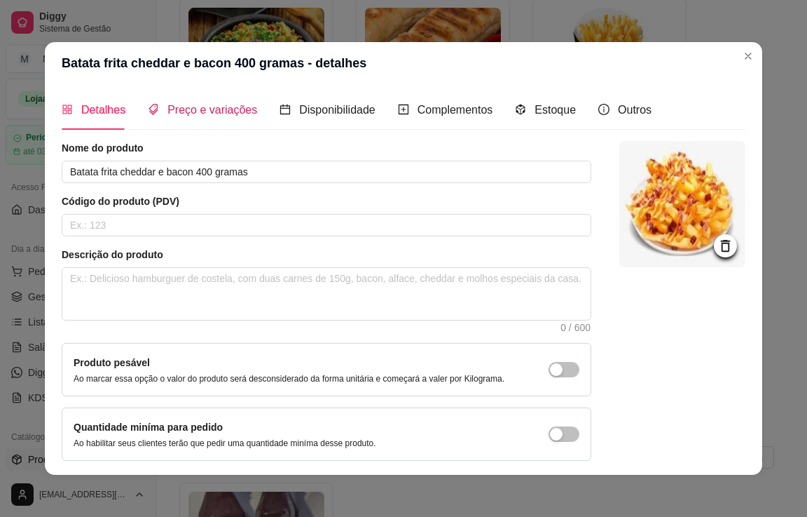
click at [204, 109] on span "Preço e variações" at bounding box center [213, 110] width 90 height 12
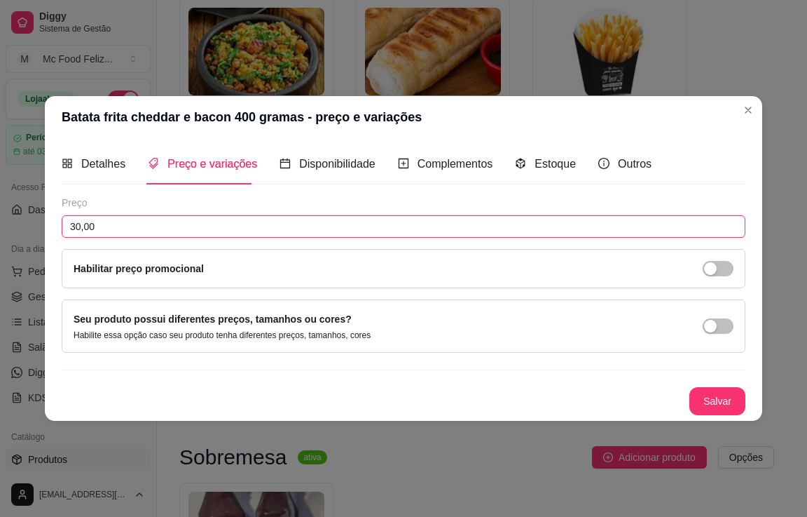
drag, startPoint x: 167, startPoint y: 224, endPoint x: 160, endPoint y: 222, distance: 7.5
click at [164, 224] on input "30,00" at bounding box center [404, 226] width 684 height 22
type input "34,90"
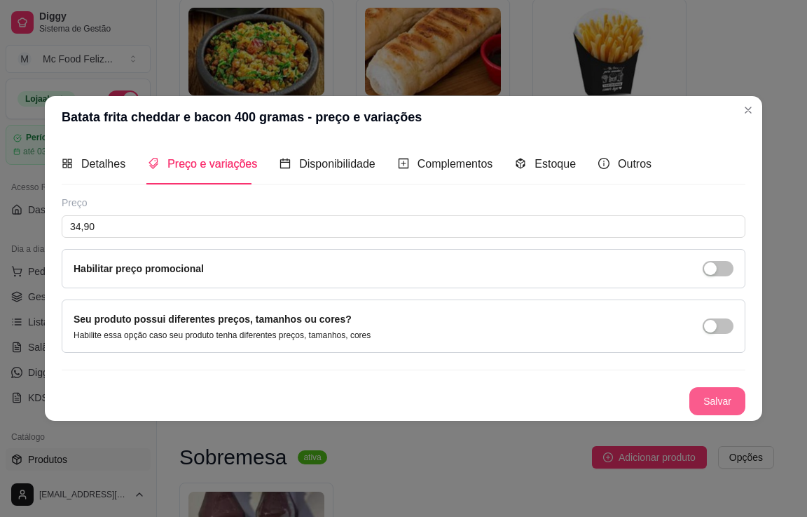
click at [702, 398] on button "Salvar" at bounding box center [718, 401] width 56 height 28
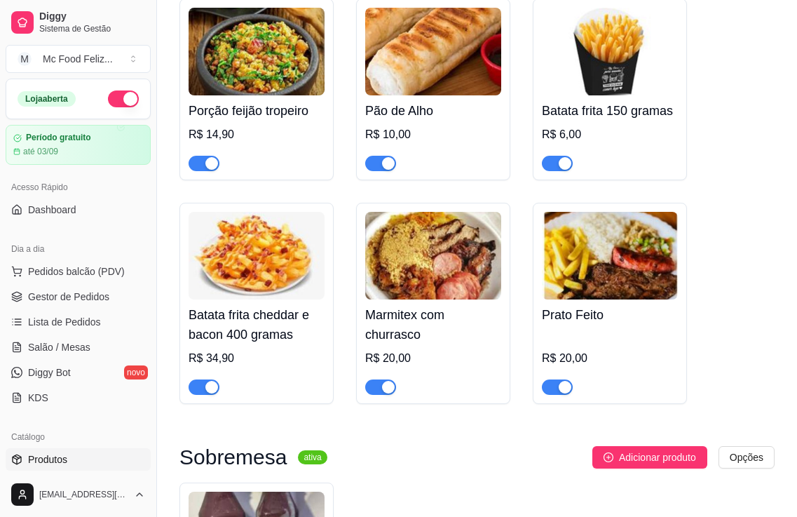
click at [443, 289] on img at bounding box center [433, 256] width 136 height 88
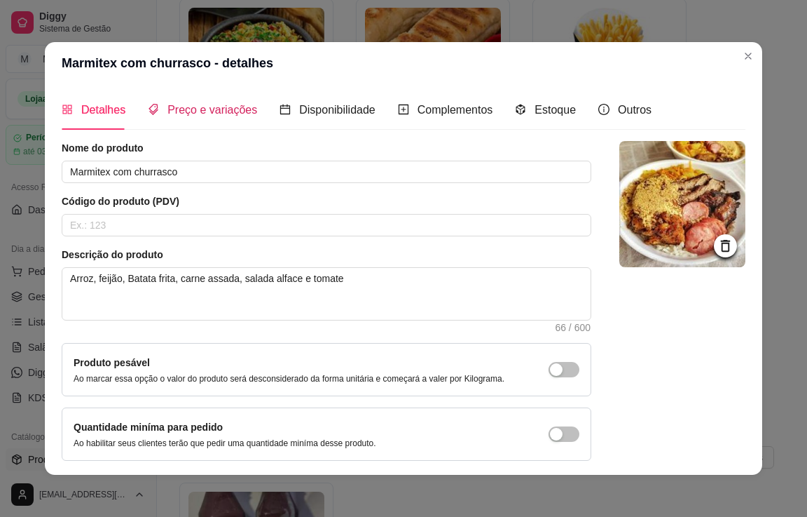
click at [203, 114] on span "Preço e variações" at bounding box center [213, 110] width 90 height 12
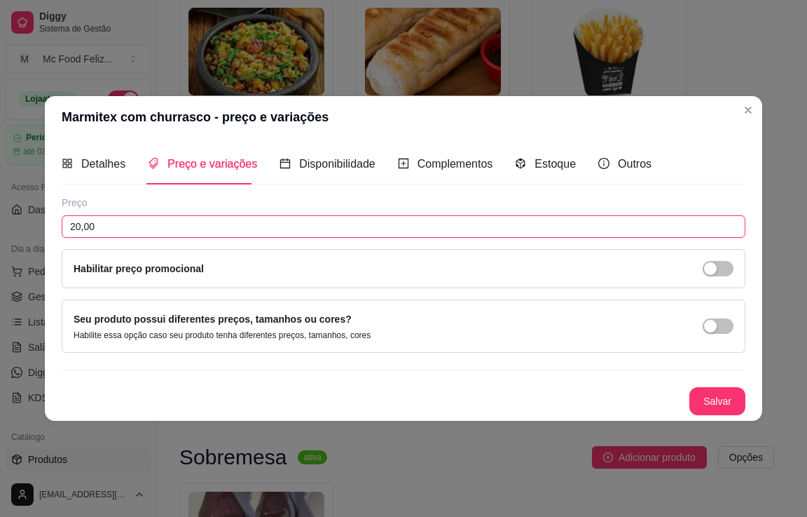
click at [169, 224] on input "20,00" at bounding box center [404, 226] width 684 height 22
type input "24,90"
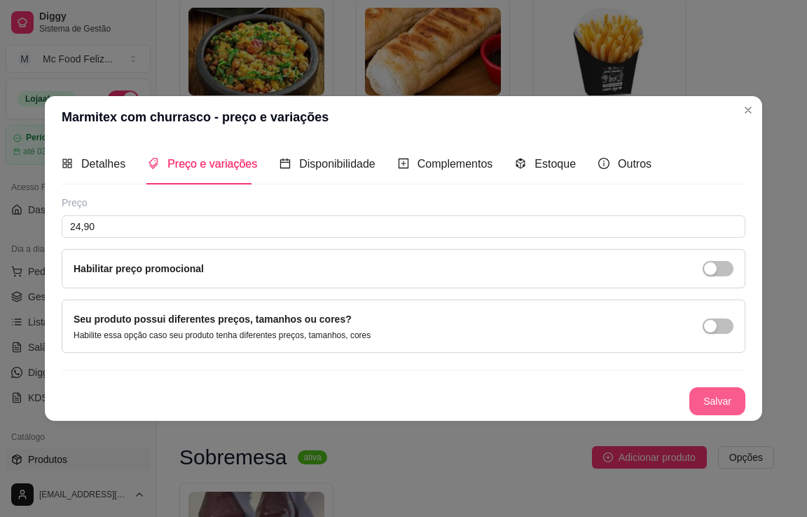
click at [708, 397] on button "Salvar" at bounding box center [718, 401] width 56 height 28
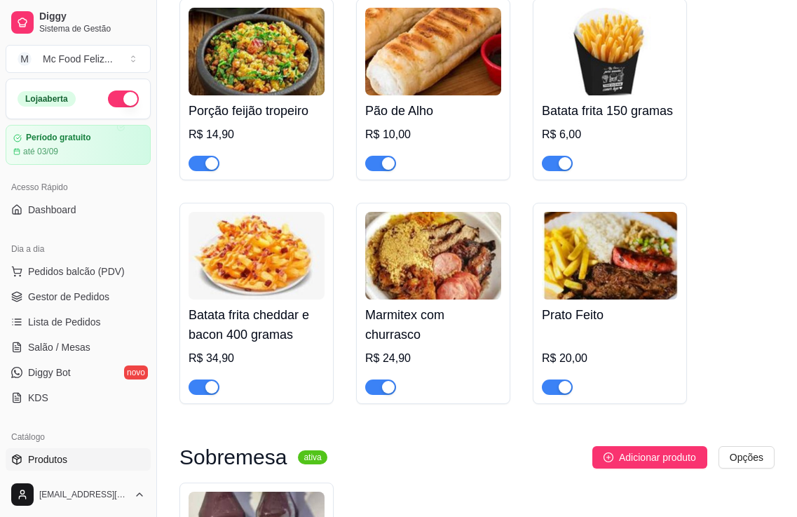
click at [619, 298] on img at bounding box center [610, 256] width 136 height 88
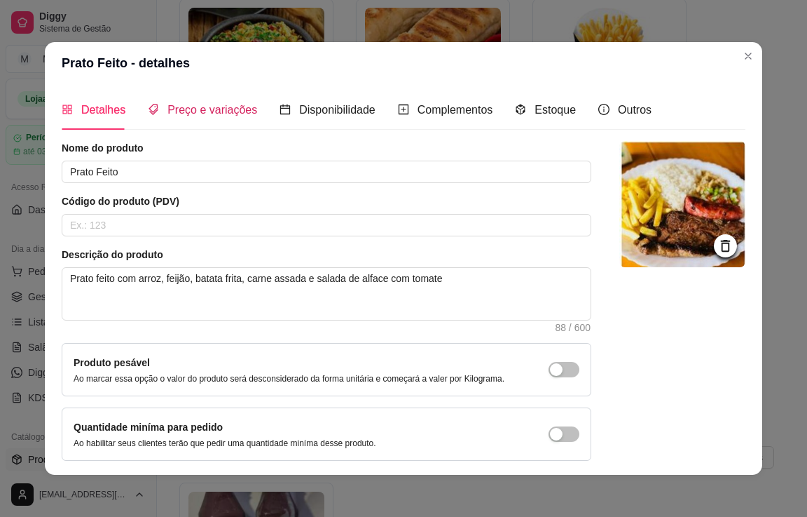
click at [179, 108] on span "Preço e variações" at bounding box center [213, 110] width 90 height 12
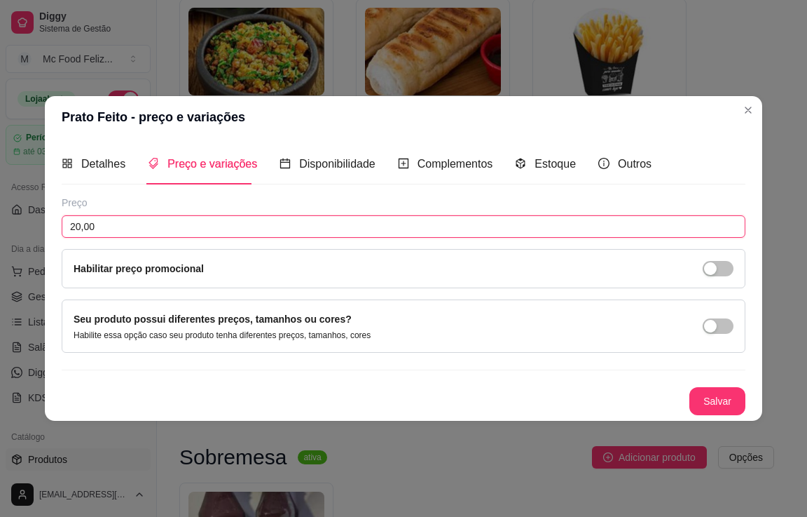
drag, startPoint x: 145, startPoint y: 228, endPoint x: 134, endPoint y: 224, distance: 12.0
click at [144, 228] on input "20,00" at bounding box center [404, 226] width 684 height 22
type input "24,90"
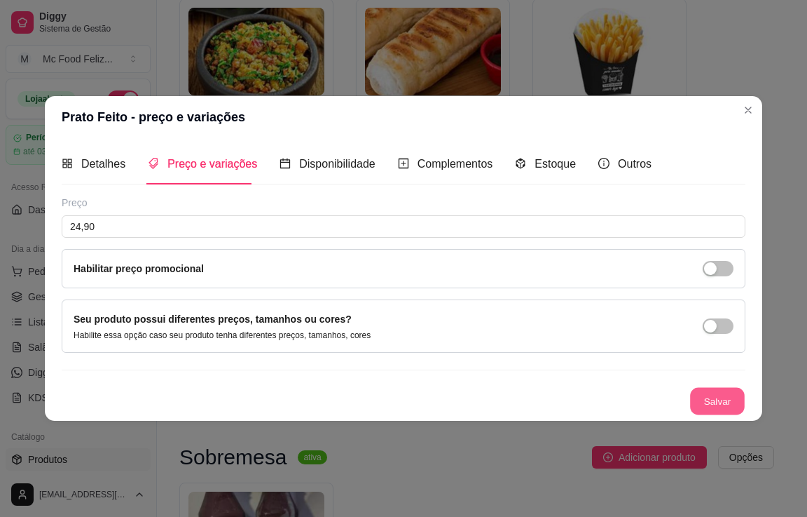
click at [718, 392] on button "Salvar" at bounding box center [717, 400] width 55 height 27
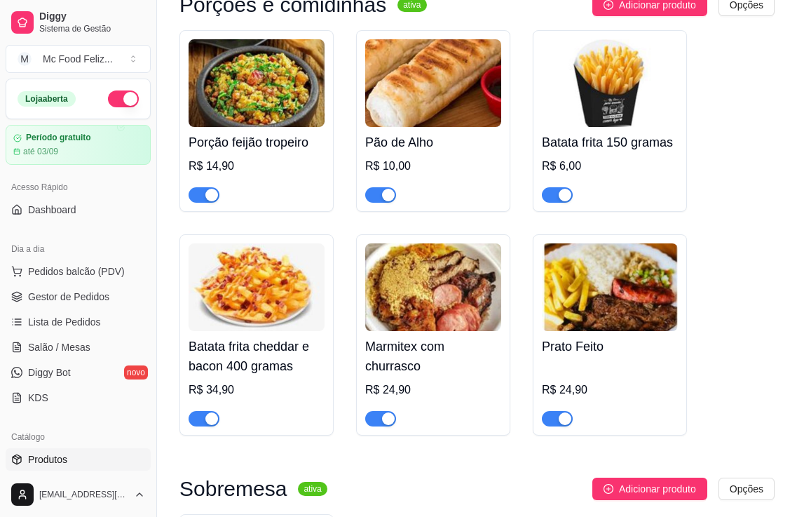
scroll to position [1542, 0]
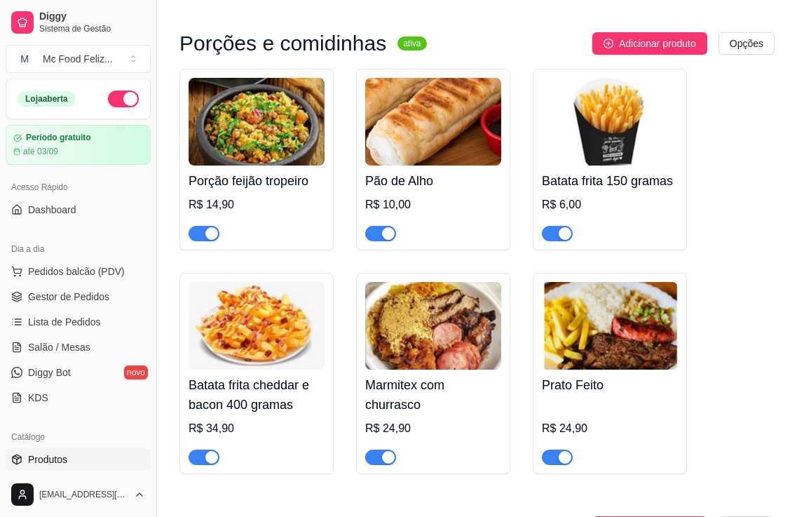
click at [602, 173] on div "Batata frita 150 gramas R$ 6,00" at bounding box center [610, 203] width 136 height 76
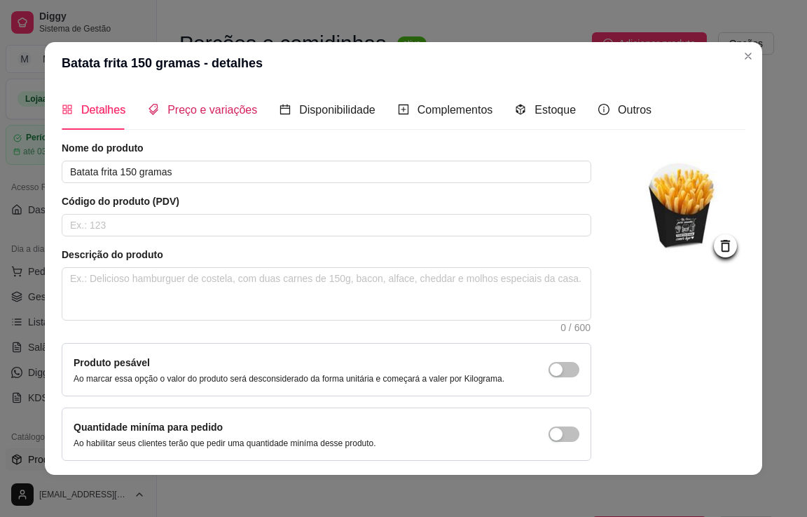
click at [185, 111] on span "Preço e variações" at bounding box center [213, 110] width 90 height 12
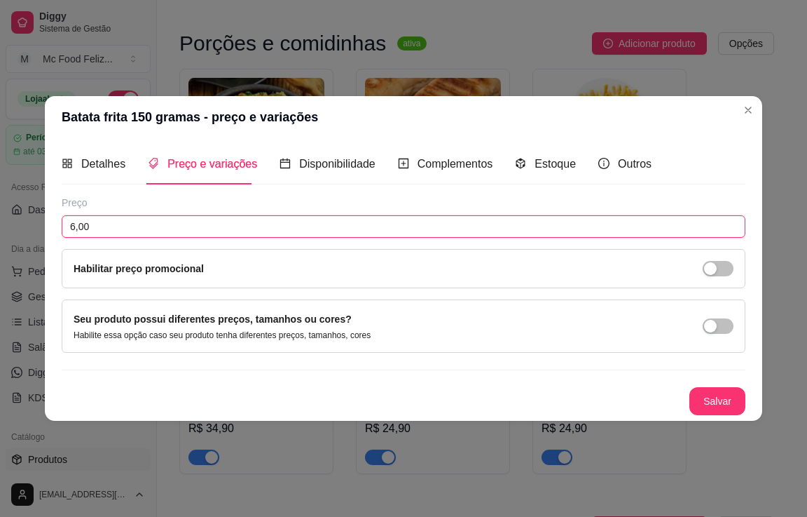
click at [159, 229] on input "6,00" at bounding box center [404, 226] width 684 height 22
type input "8,90"
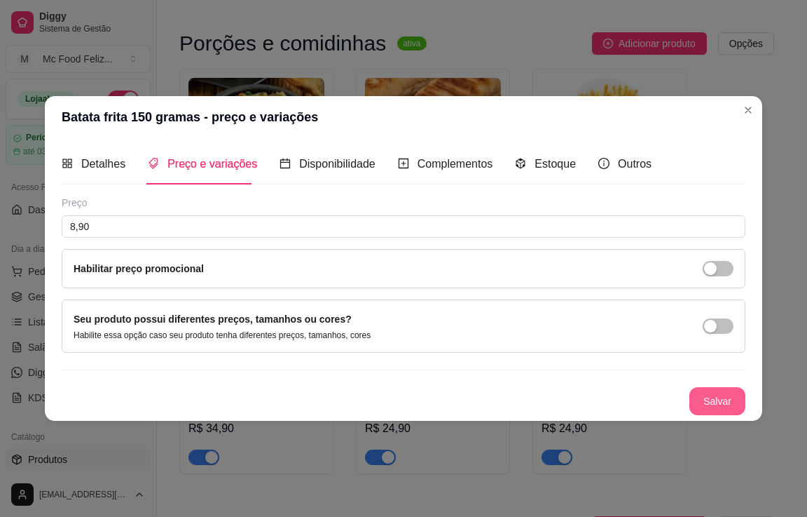
click at [706, 393] on button "Salvar" at bounding box center [718, 401] width 56 height 28
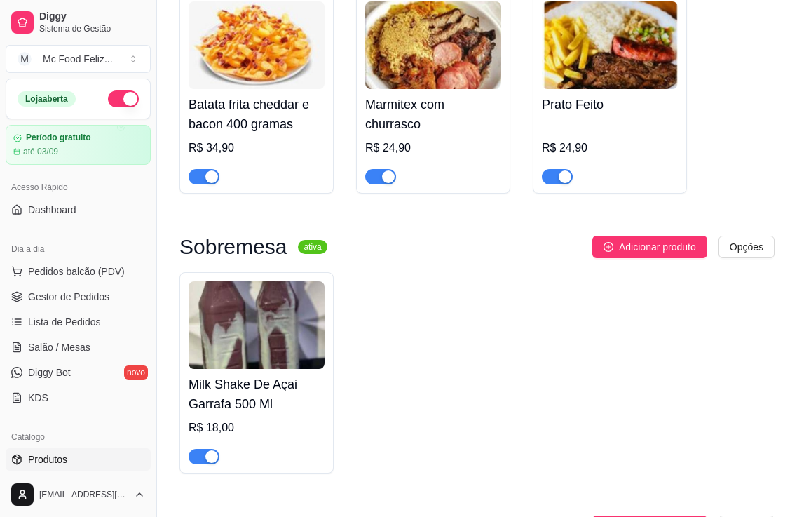
scroll to position [1893, 0]
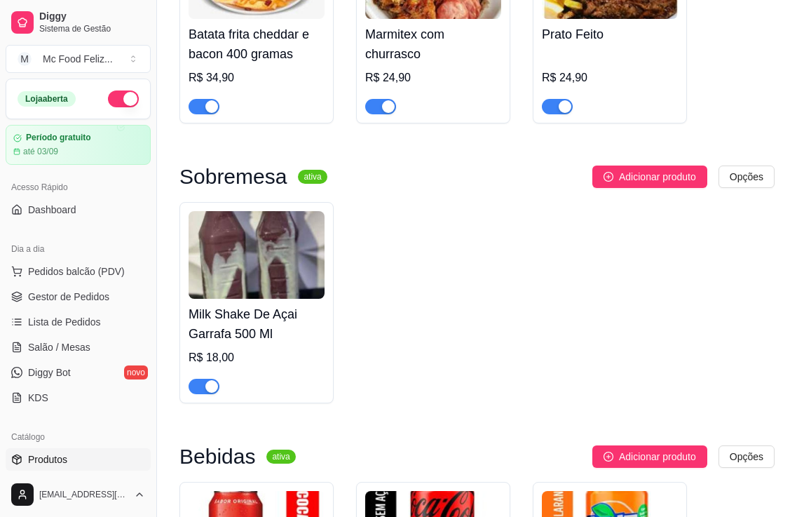
click at [212, 391] on div "button" at bounding box center [211, 386] width 13 height 13
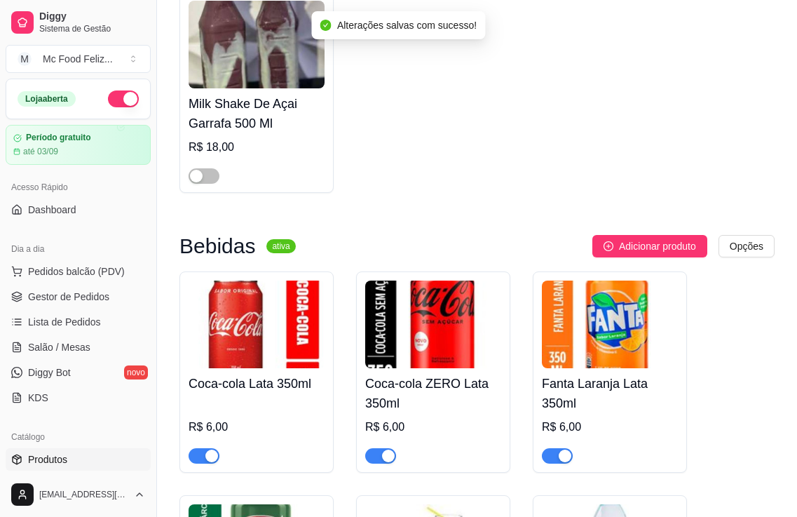
scroll to position [2173, 0]
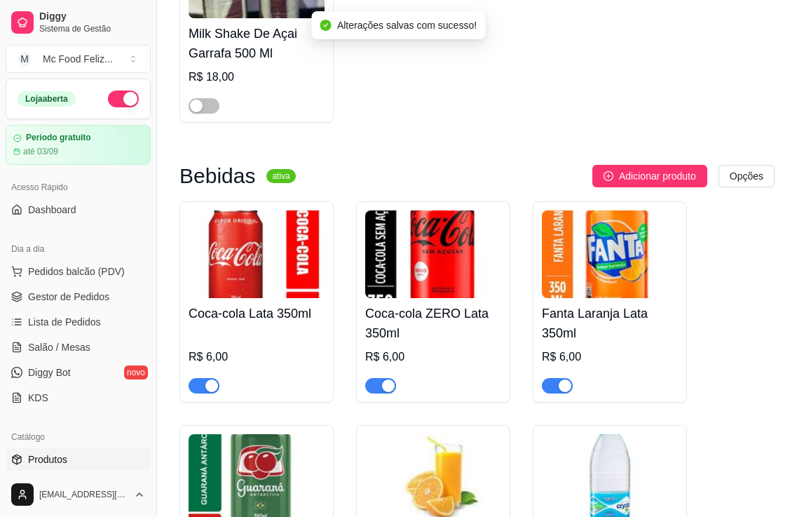
click at [247, 350] on div "R$ 6,00" at bounding box center [257, 361] width 136 height 64
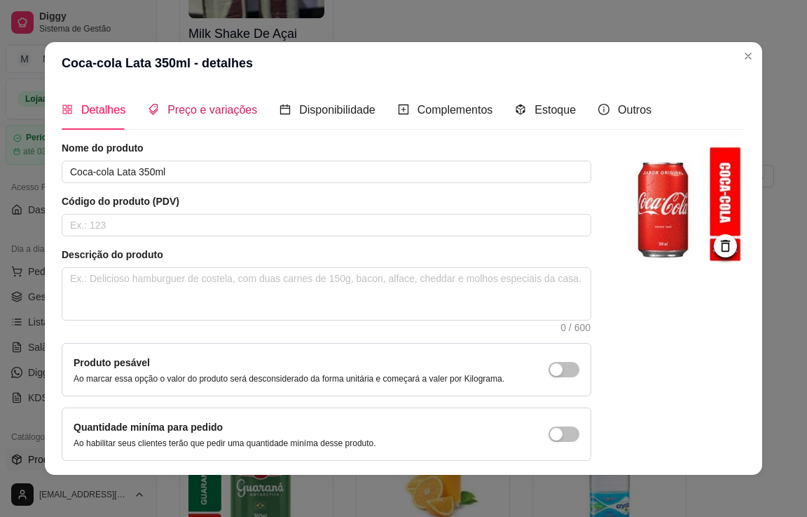
click at [205, 114] on span "Preço e variações" at bounding box center [213, 110] width 90 height 12
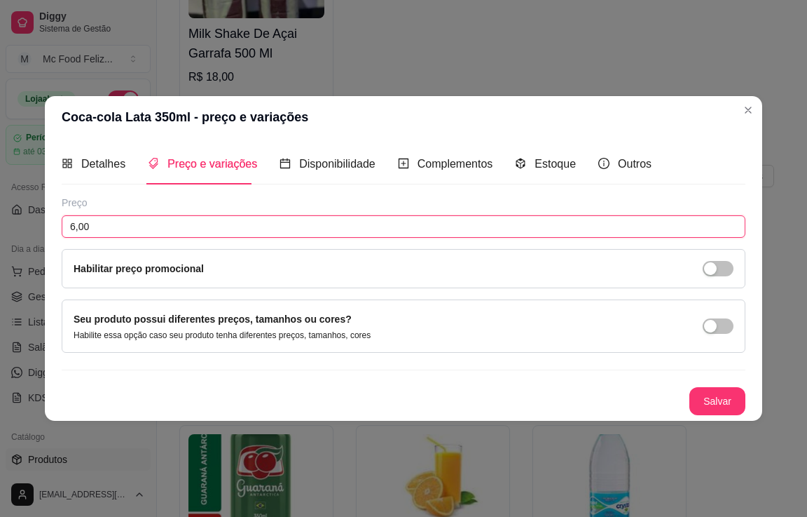
click at [170, 233] on input "6,00" at bounding box center [404, 226] width 684 height 22
type input "7,90"
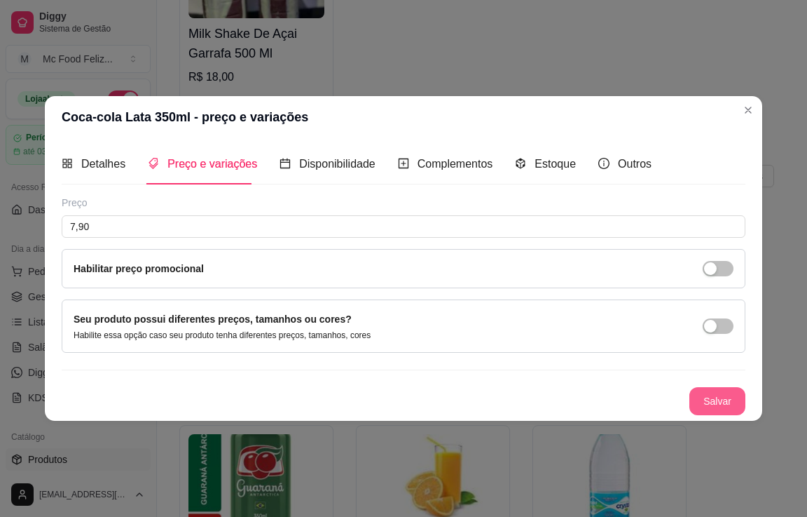
click at [702, 401] on button "Salvar" at bounding box center [718, 401] width 56 height 28
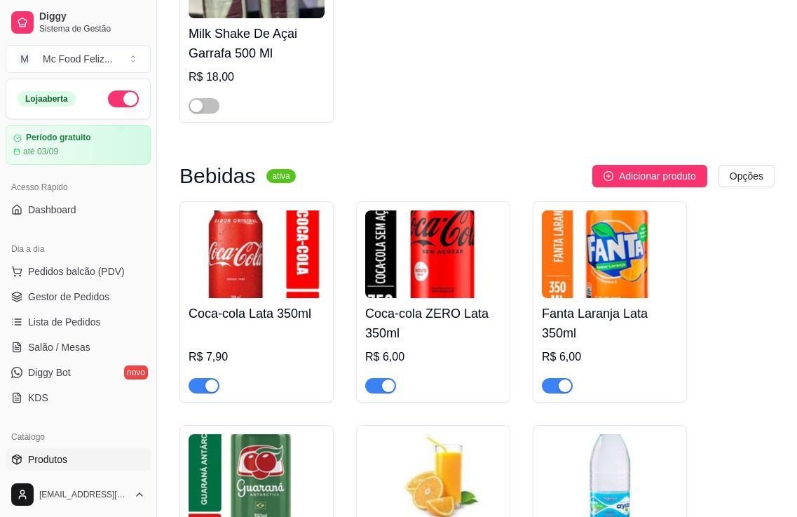
click at [427, 298] on img at bounding box center [433, 254] width 136 height 88
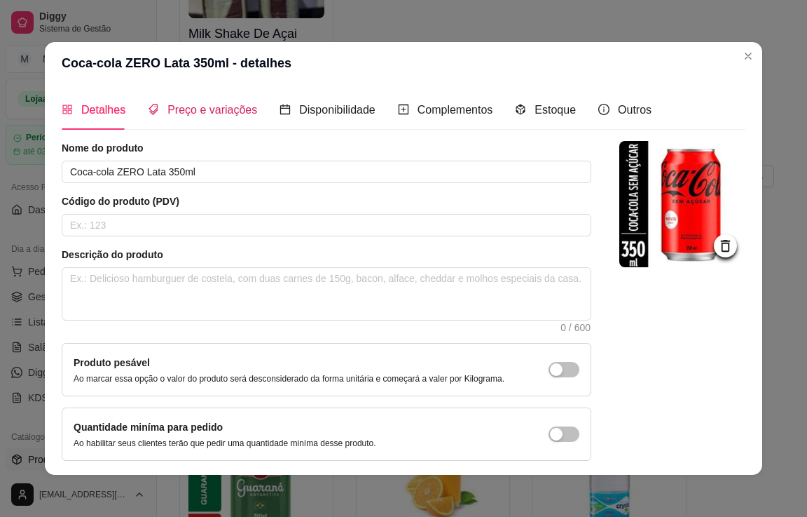
click at [181, 111] on span "Preço e variações" at bounding box center [213, 110] width 90 height 12
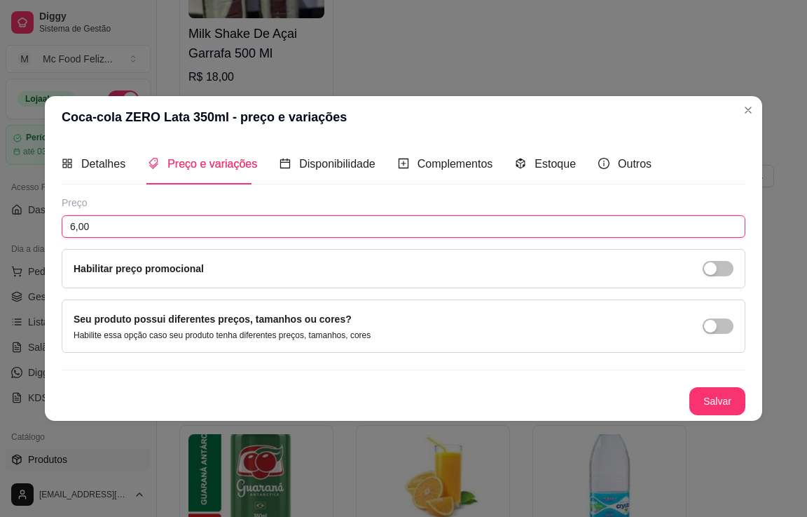
click at [170, 225] on input "6,00" at bounding box center [404, 226] width 684 height 22
type input "7,90"
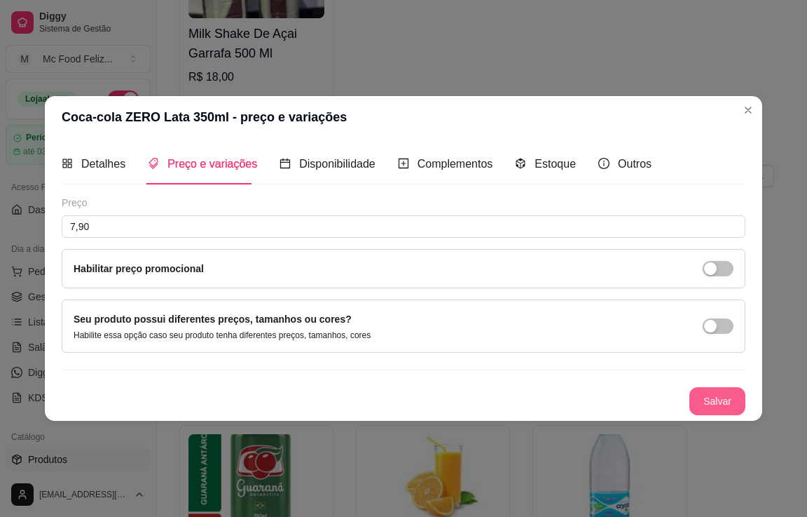
click at [723, 400] on button "Salvar" at bounding box center [718, 401] width 56 height 28
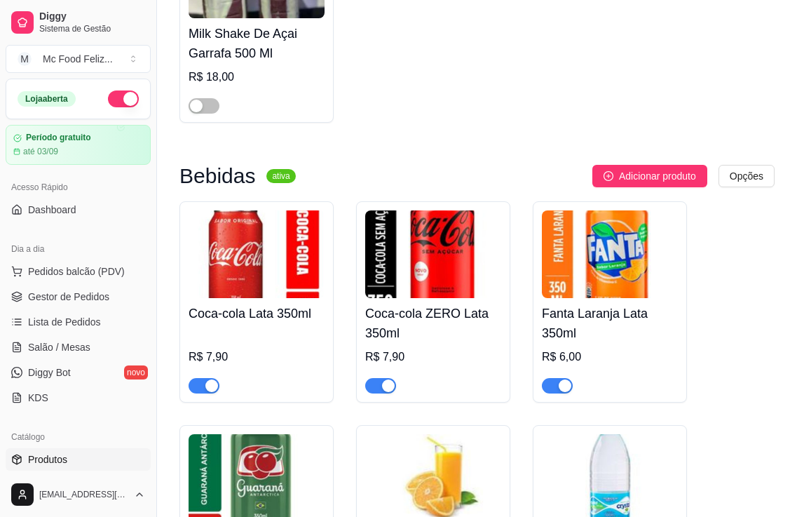
click at [603, 293] on img at bounding box center [610, 254] width 136 height 88
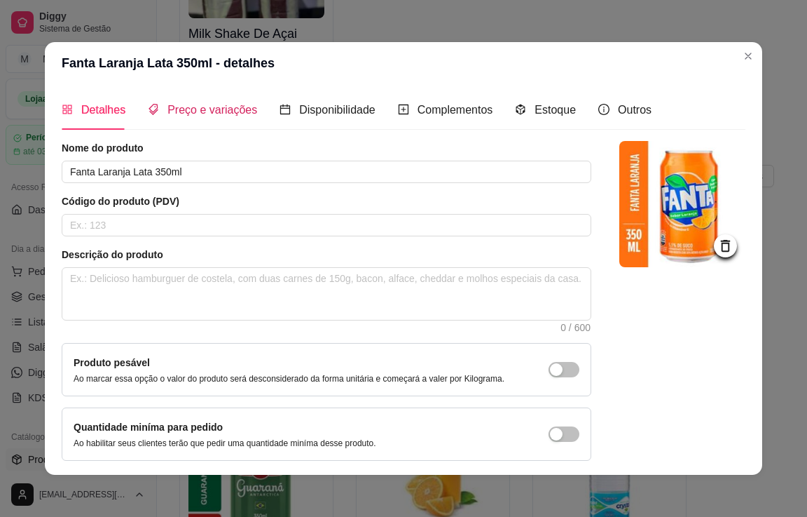
click at [205, 109] on span "Preço e variações" at bounding box center [213, 110] width 90 height 12
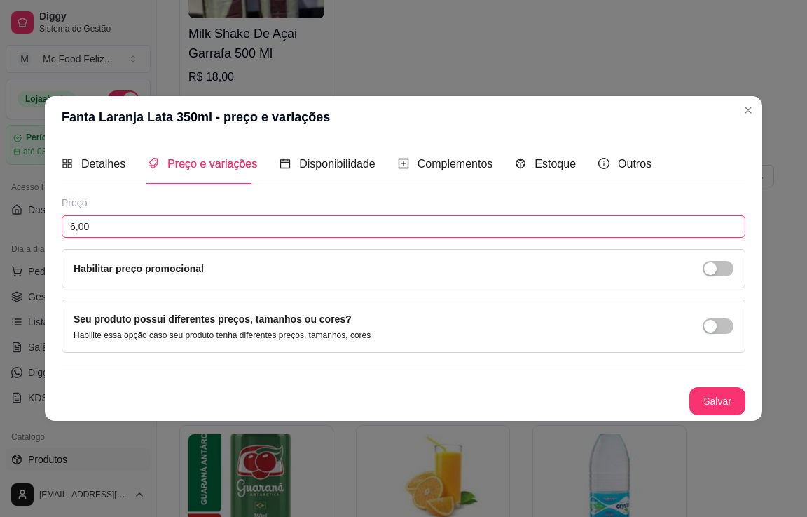
click at [144, 231] on input "6,00" at bounding box center [404, 226] width 684 height 22
type input "7,90"
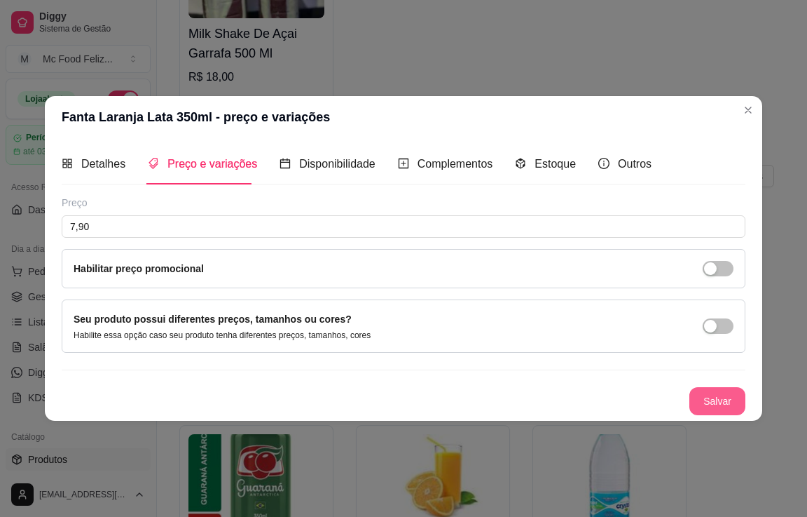
click at [711, 402] on button "Salvar" at bounding box center [718, 401] width 56 height 28
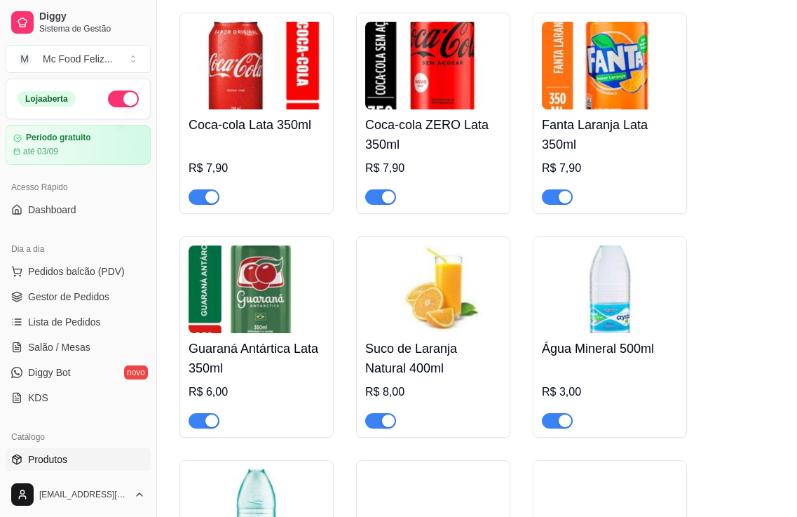
scroll to position [2383, 0]
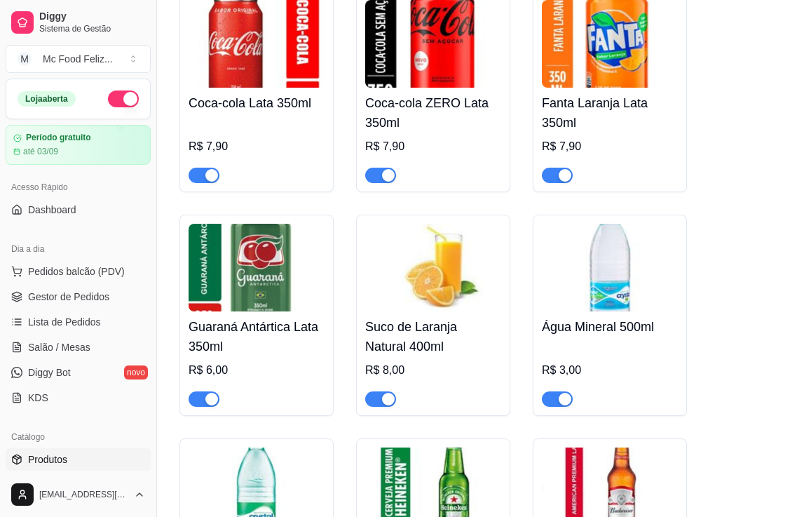
click at [245, 327] on h4 "Guaraná Antártica Lata 350ml" at bounding box center [257, 336] width 136 height 39
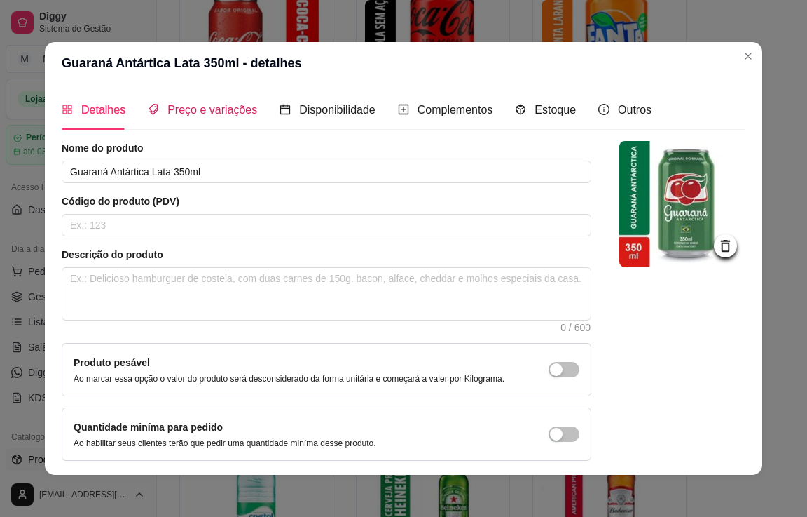
click at [191, 111] on span "Preço e variações" at bounding box center [213, 110] width 90 height 12
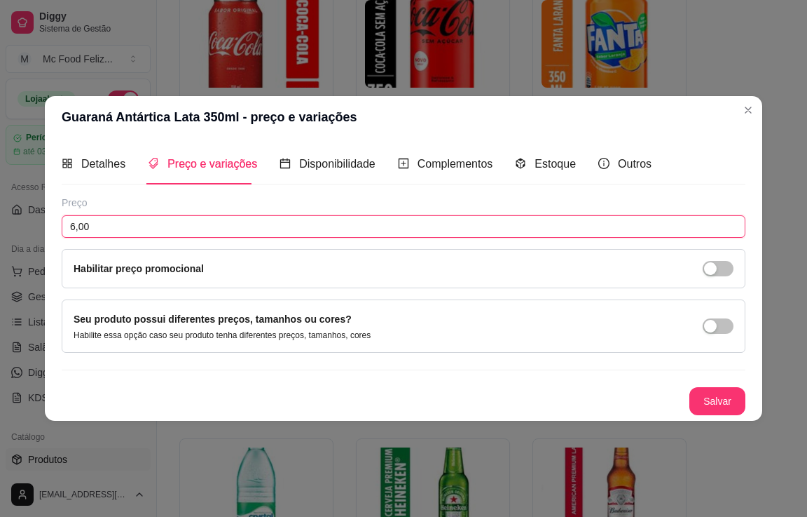
drag, startPoint x: 152, startPoint y: 231, endPoint x: 146, endPoint y: 228, distance: 7.2
click at [151, 232] on input "6,00" at bounding box center [404, 226] width 684 height 22
type input "7,90"
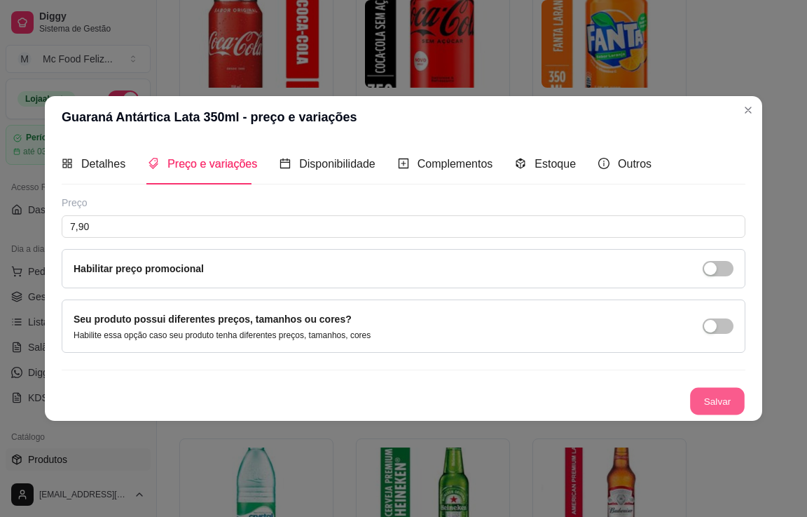
click at [705, 394] on button "Salvar" at bounding box center [717, 400] width 55 height 27
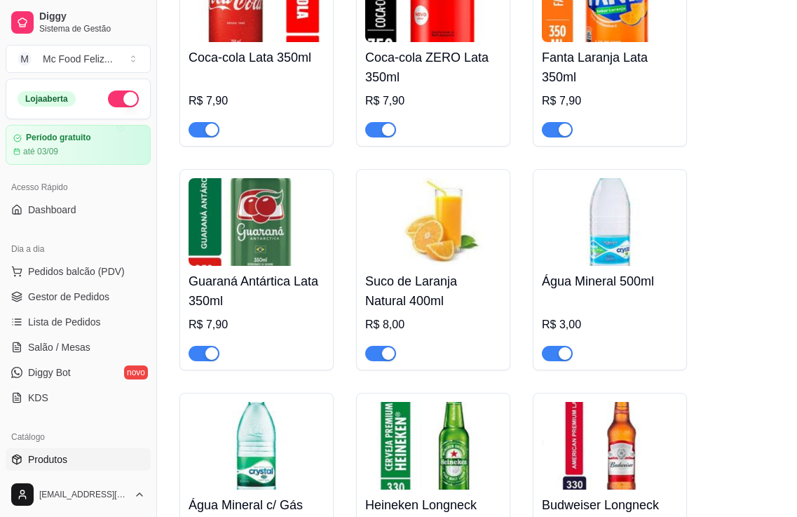
scroll to position [2523, 0]
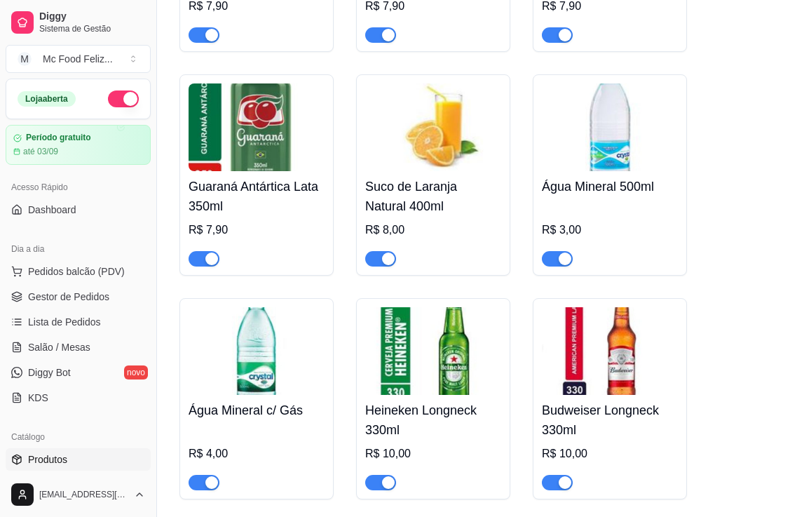
click at [421, 206] on h4 "Suco de Laranja Natural 400ml" at bounding box center [433, 196] width 136 height 39
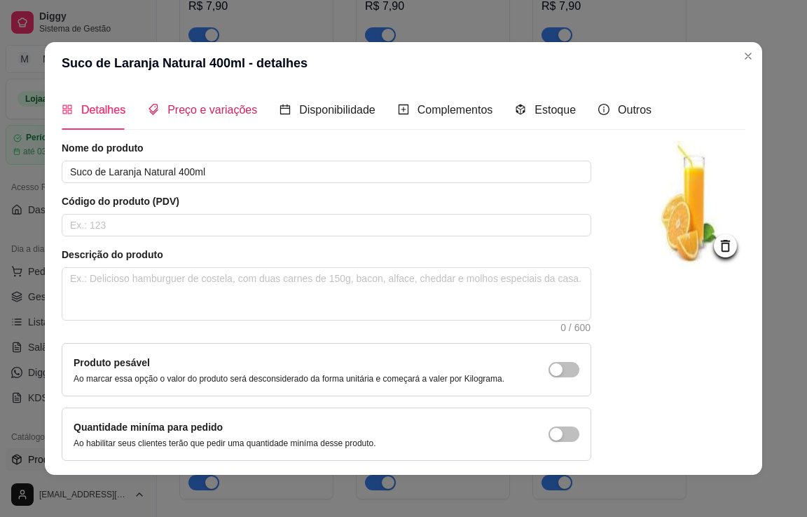
click at [198, 110] on span "Preço e variações" at bounding box center [213, 110] width 90 height 12
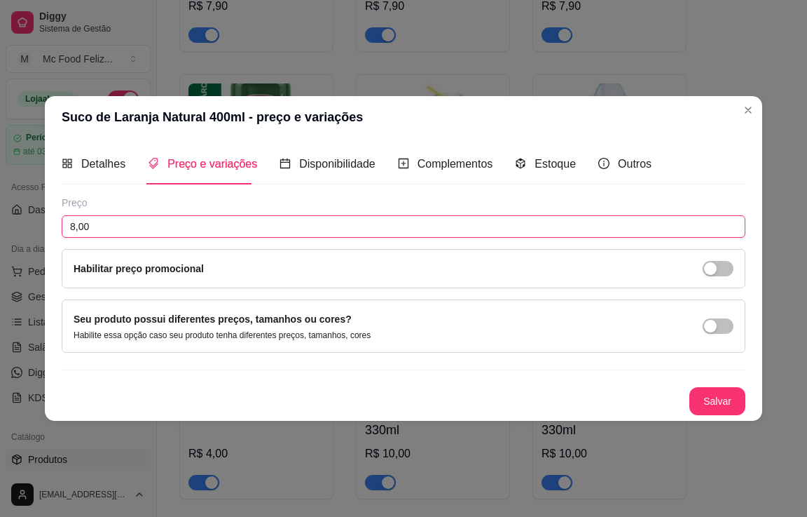
click at [151, 226] on input "8,00" at bounding box center [404, 226] width 684 height 22
type input "10,00"
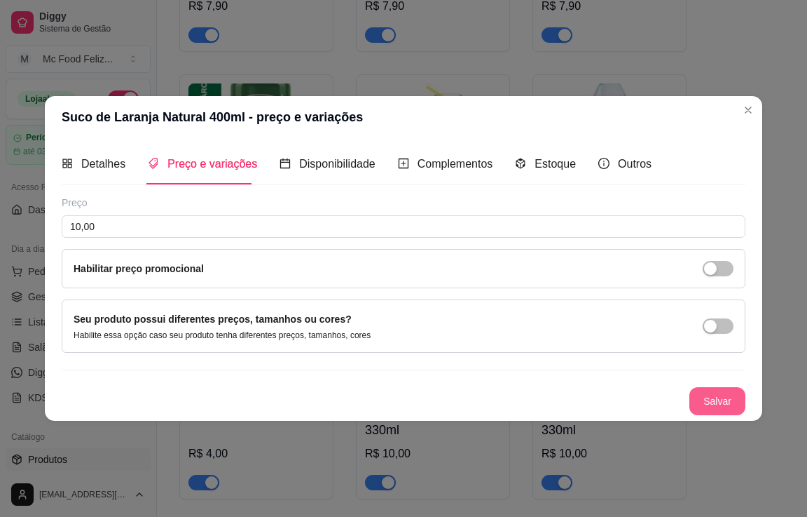
click at [728, 403] on button "Salvar" at bounding box center [718, 401] width 56 height 28
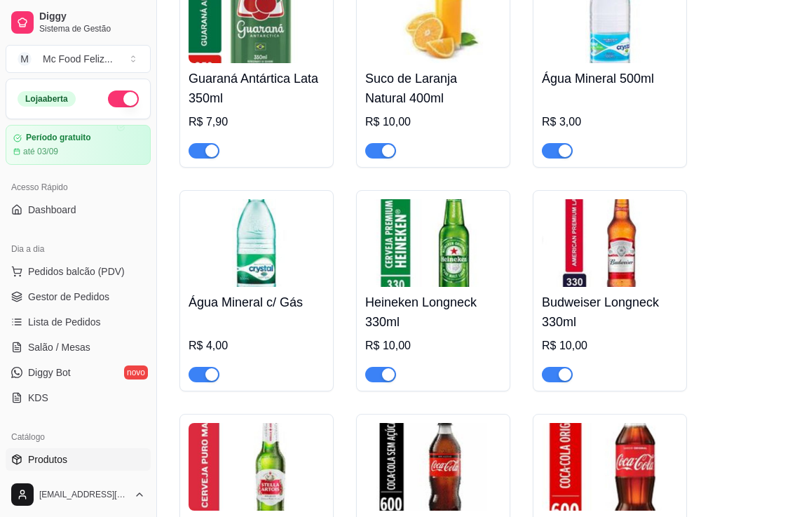
scroll to position [2664, 0]
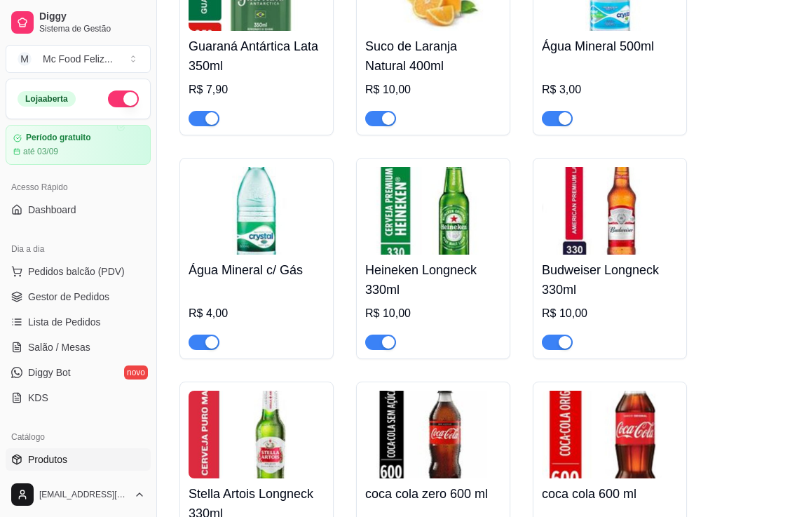
click at [254, 276] on h4 "Água Mineral c/ Gás" at bounding box center [257, 270] width 136 height 20
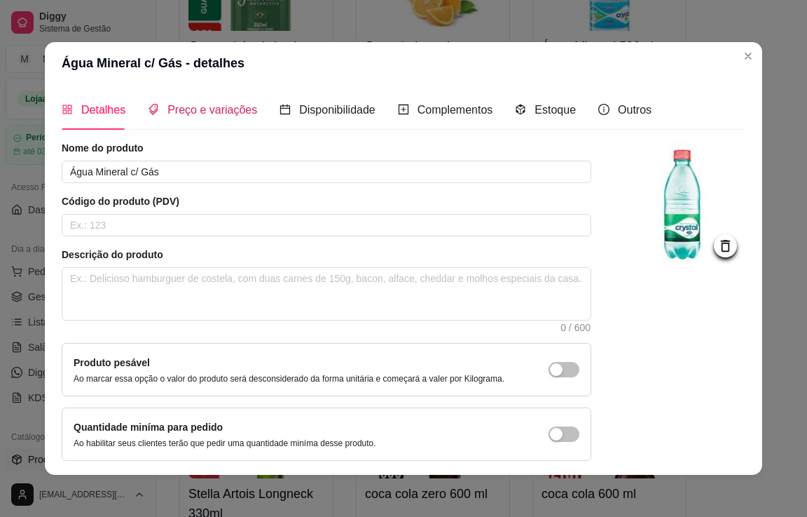
click at [206, 108] on span "Preço e variações" at bounding box center [213, 110] width 90 height 12
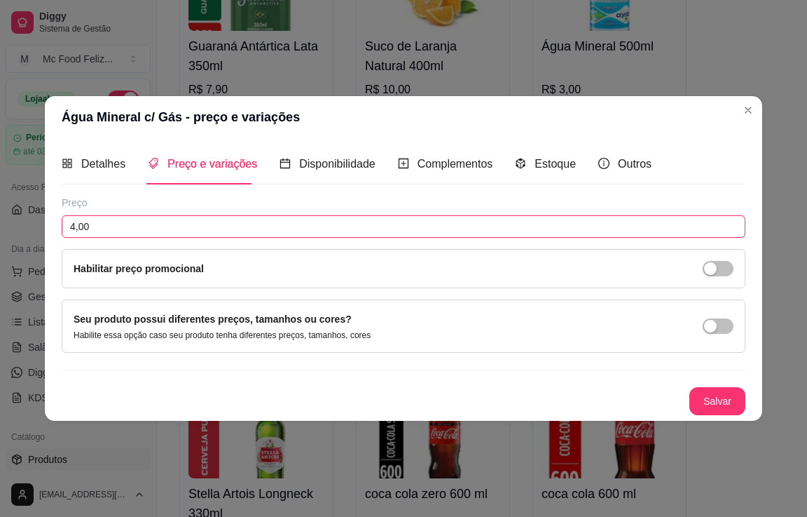
drag, startPoint x: 156, startPoint y: 225, endPoint x: 149, endPoint y: 217, distance: 10.5
click at [156, 226] on input "4,00" at bounding box center [404, 226] width 684 height 22
type input "5,00"
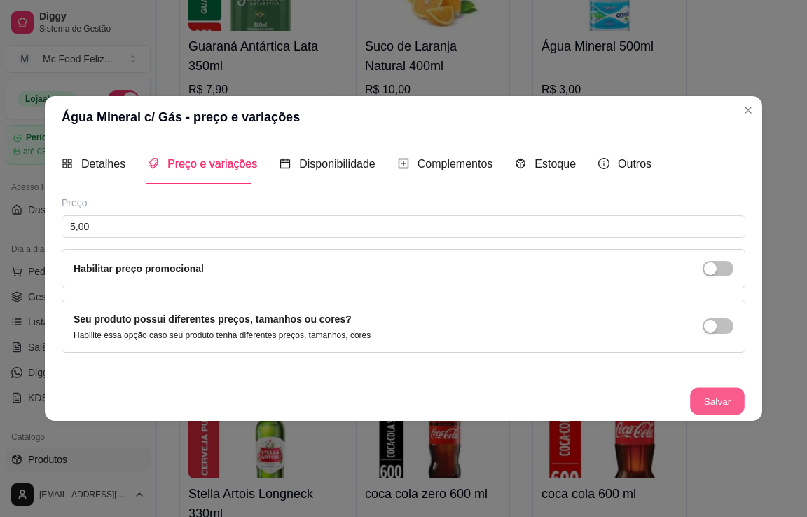
click at [720, 397] on button "Salvar" at bounding box center [717, 400] width 55 height 27
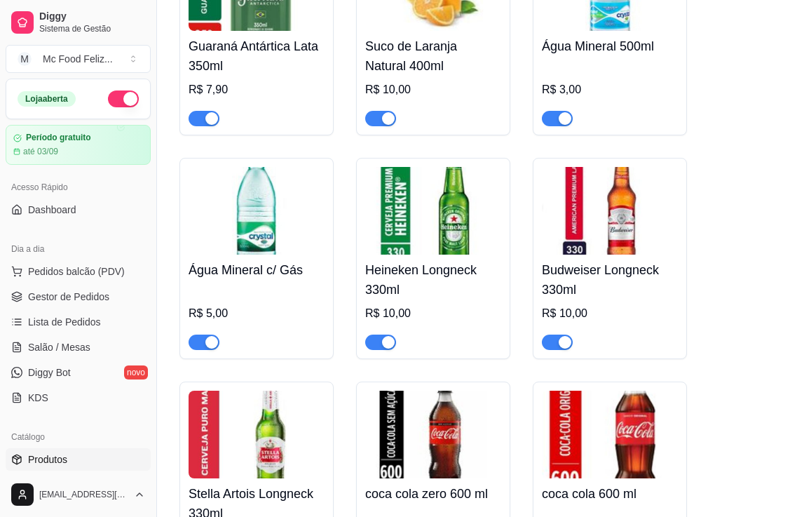
click at [392, 347] on div "button" at bounding box center [388, 342] width 13 height 13
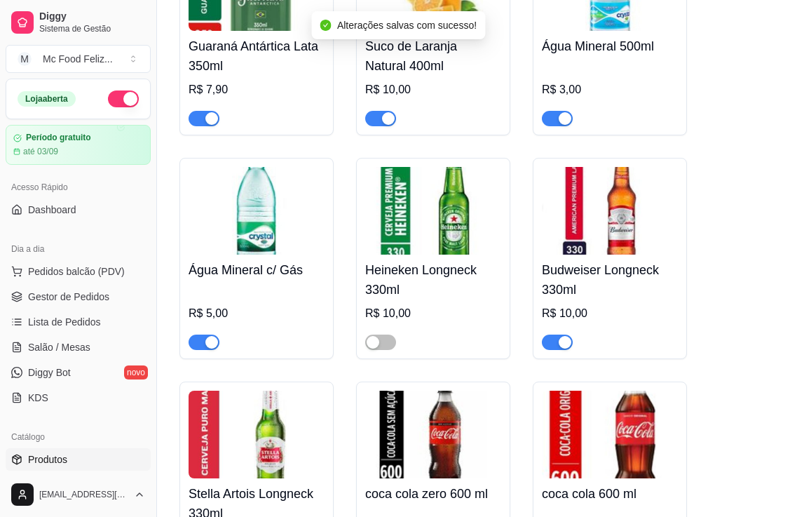
click at [561, 346] on div "button" at bounding box center [565, 342] width 13 height 13
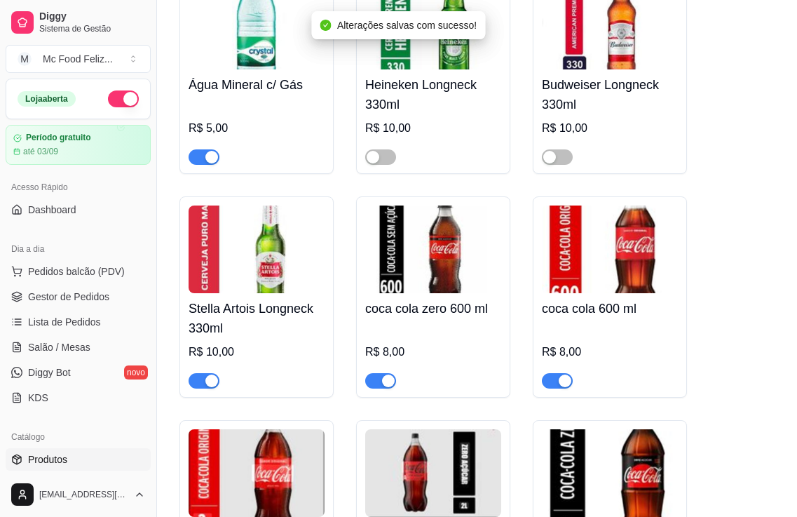
scroll to position [2874, 0]
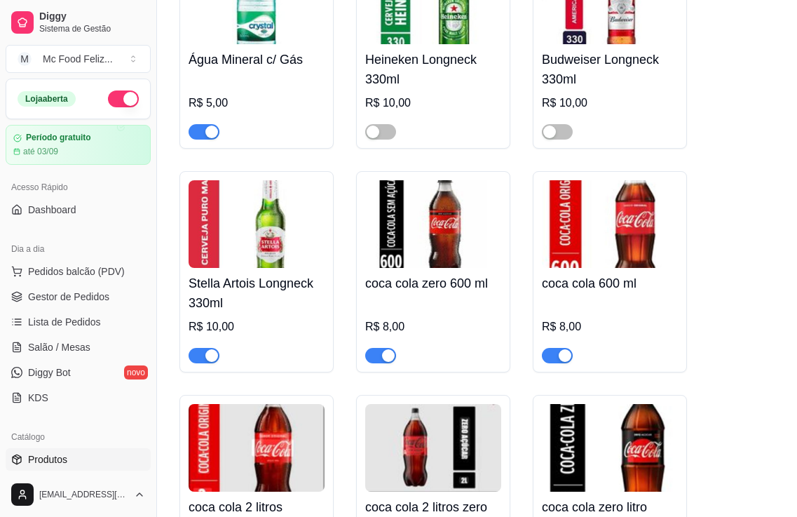
click at [392, 362] on div "button" at bounding box center [388, 355] width 13 height 13
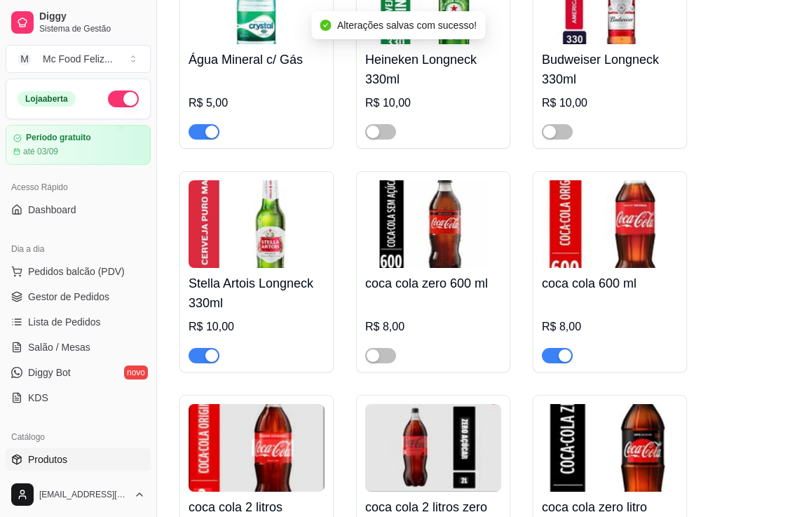
click at [214, 362] on div "button" at bounding box center [211, 355] width 13 height 13
click at [592, 290] on h4 "coca cola 600 ml" at bounding box center [610, 283] width 136 height 20
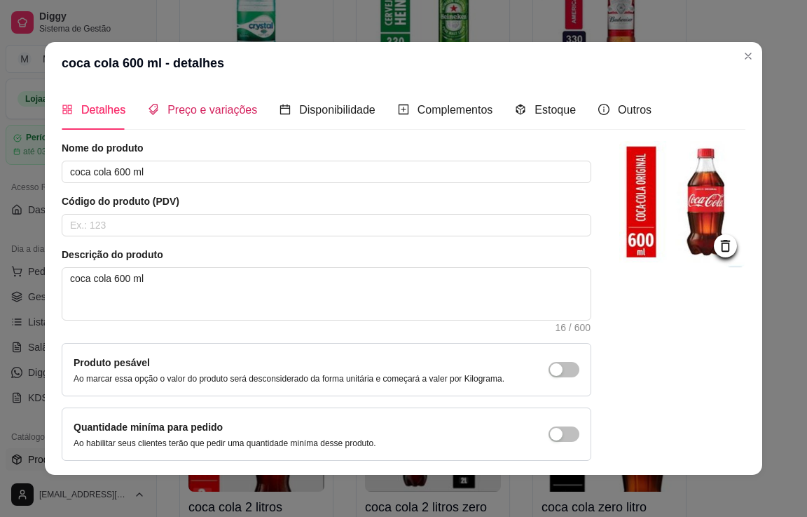
click at [168, 111] on span "Preço e variações" at bounding box center [213, 110] width 90 height 12
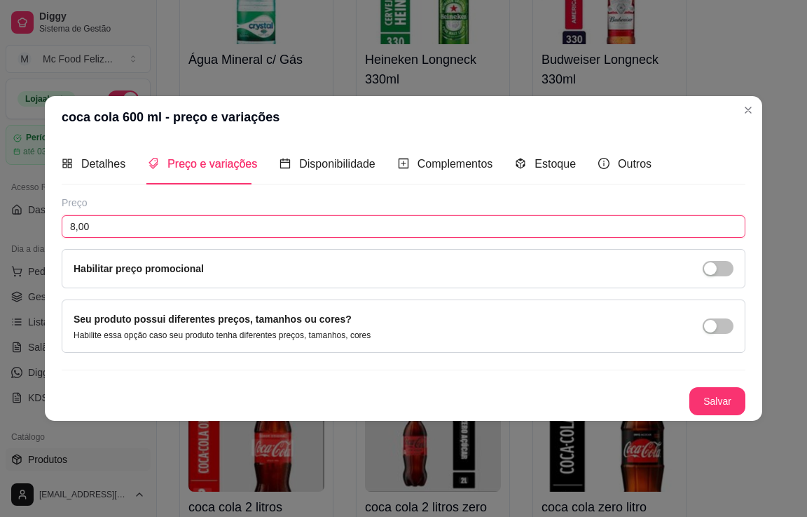
click at [112, 221] on input "8,00" at bounding box center [404, 226] width 684 height 22
type input "9,90"
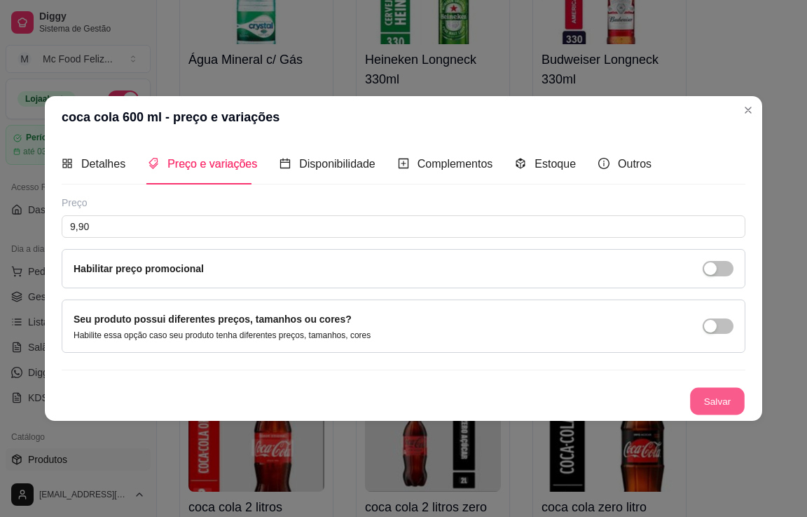
click at [721, 401] on button "Salvar" at bounding box center [717, 400] width 55 height 27
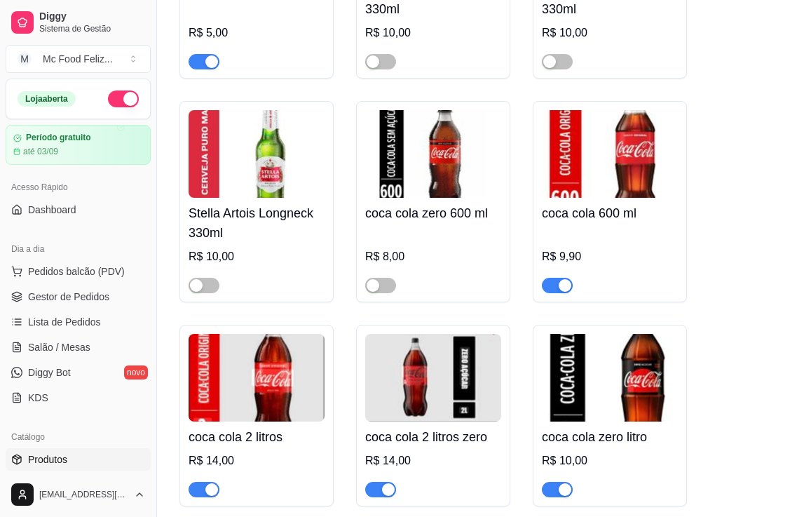
scroll to position [3014, 0]
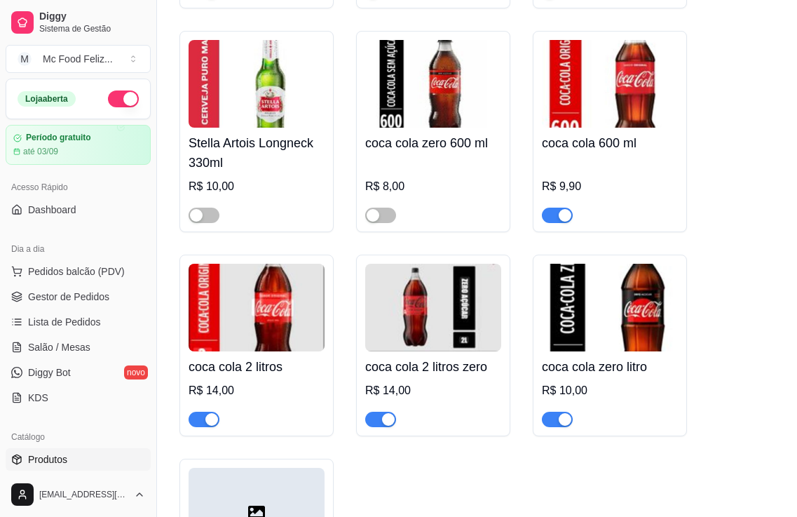
click at [594, 343] on img at bounding box center [610, 308] width 136 height 88
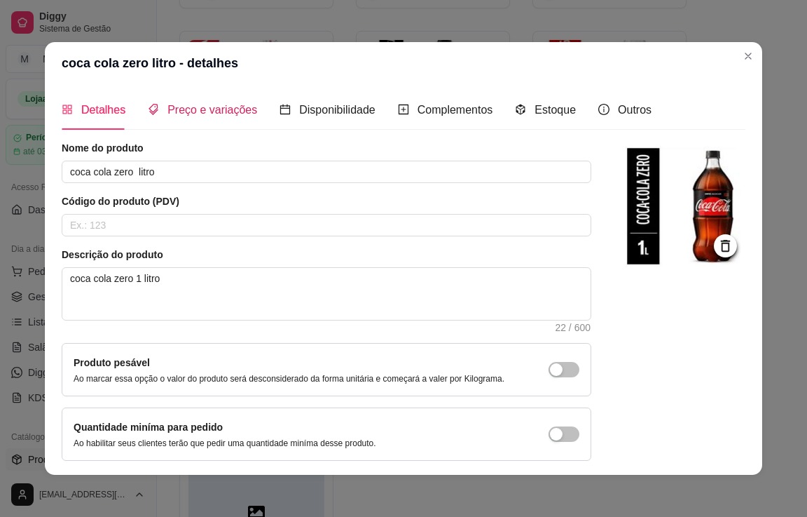
click at [212, 109] on span "Preço e variações" at bounding box center [213, 110] width 90 height 12
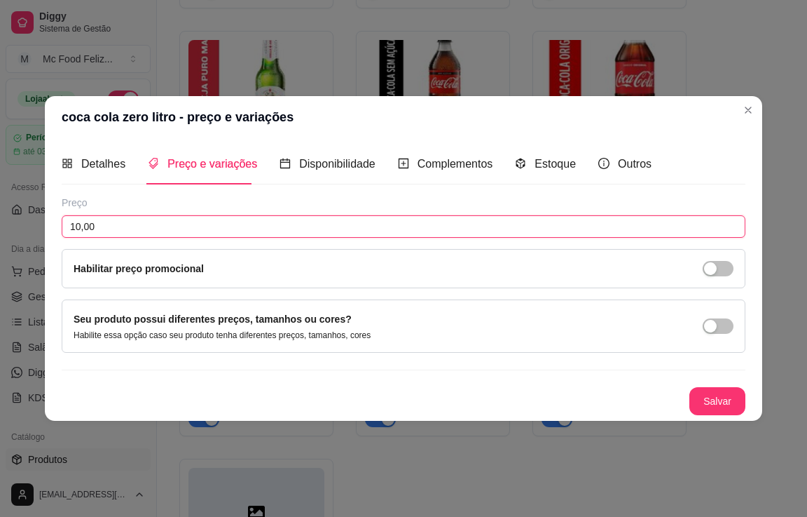
click at [147, 223] on input "10,00" at bounding box center [404, 226] width 684 height 22
type input "11,90"
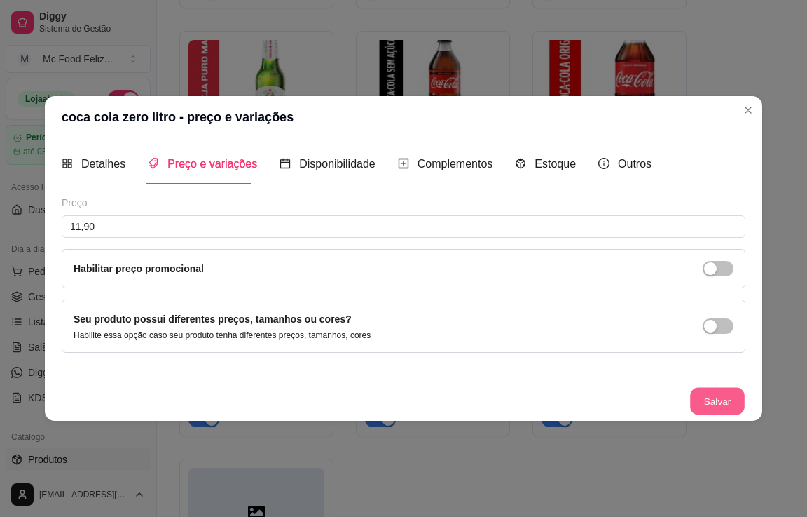
click at [730, 412] on button "Salvar" at bounding box center [717, 400] width 55 height 27
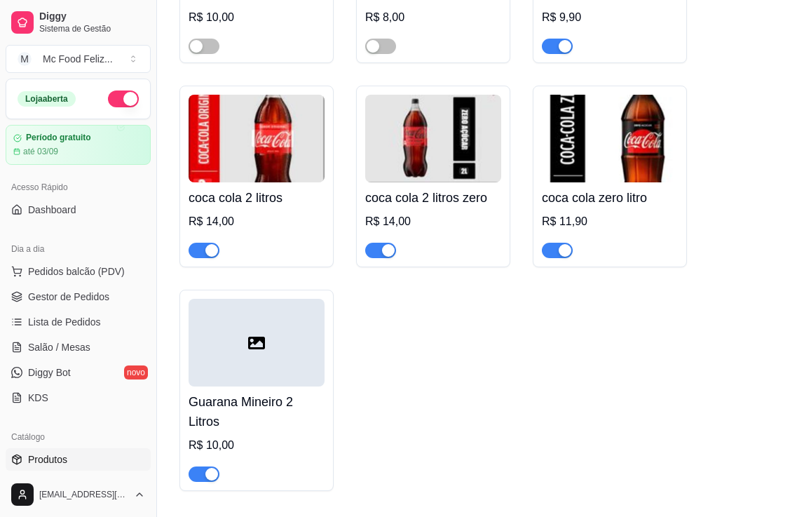
scroll to position [3224, 0]
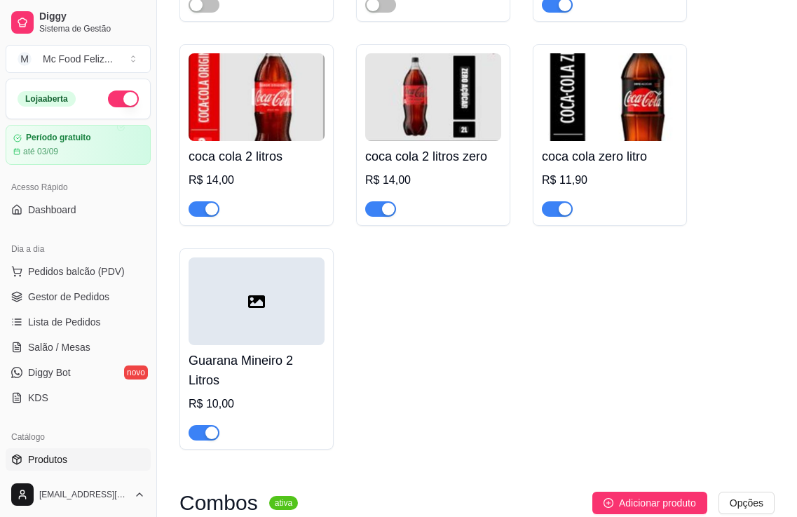
click at [229, 333] on div at bounding box center [257, 301] width 136 height 88
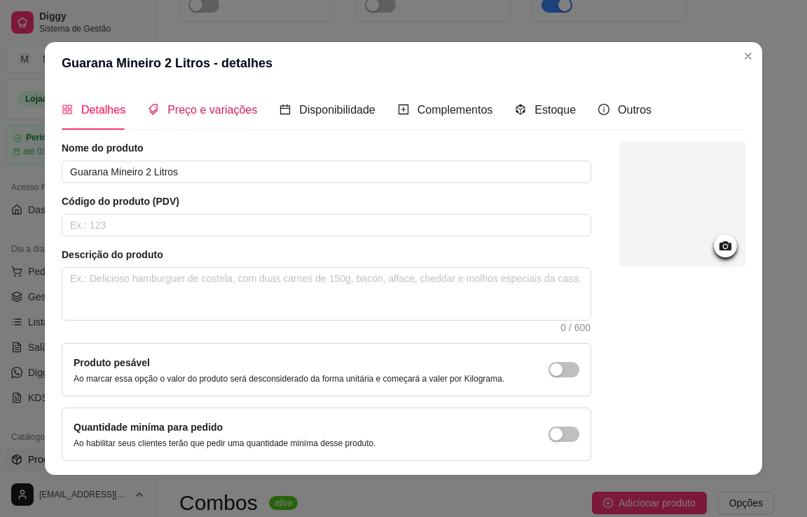
click at [205, 109] on span "Preço e variações" at bounding box center [213, 110] width 90 height 12
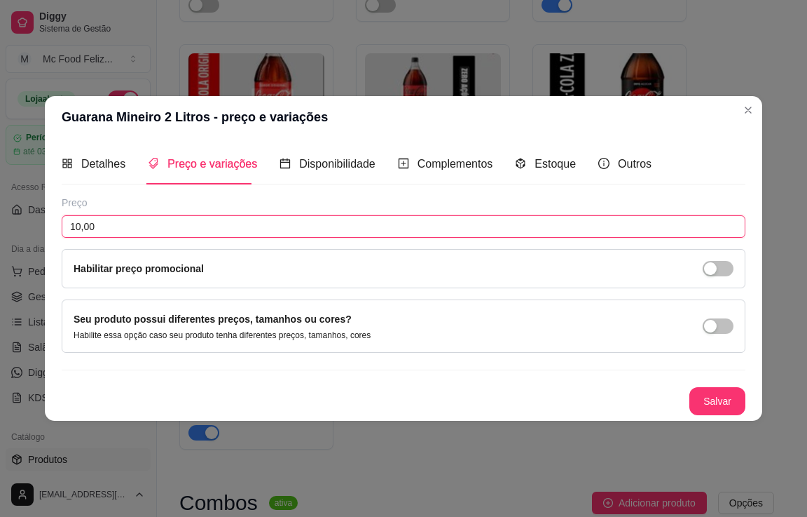
drag, startPoint x: 135, startPoint y: 236, endPoint x: 123, endPoint y: 232, distance: 12.6
click at [128, 236] on input "10,00" at bounding box center [404, 226] width 684 height 22
type input "11,90"
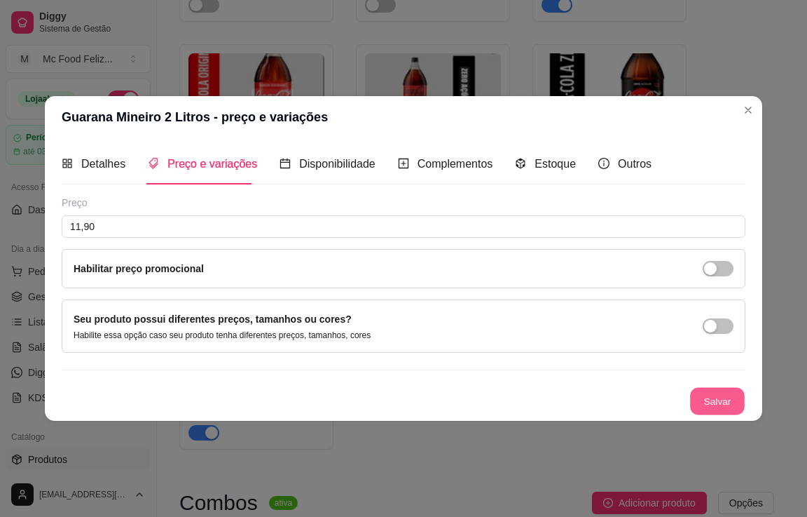
click at [720, 392] on button "Salvar" at bounding box center [717, 400] width 55 height 27
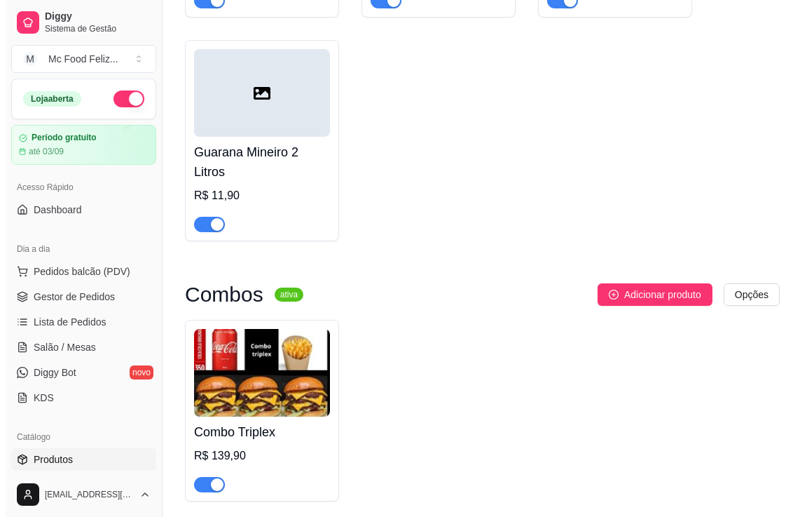
scroll to position [3499, 0]
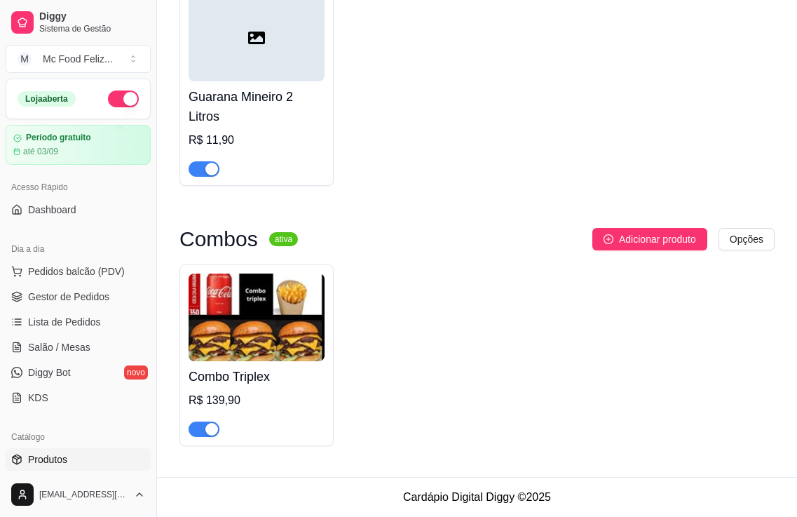
click at [267, 331] on img at bounding box center [257, 317] width 136 height 88
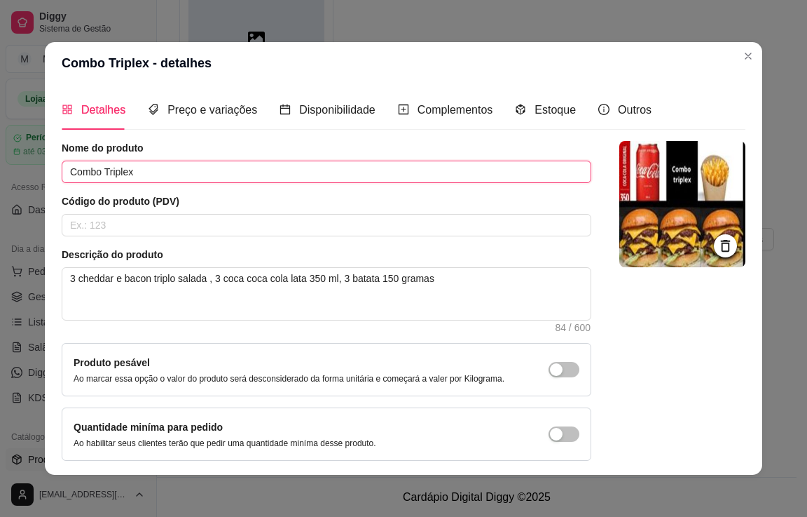
drag, startPoint x: 161, startPoint y: 175, endPoint x: 145, endPoint y: 157, distance: 23.3
click at [160, 172] on input "Combo Triplex" at bounding box center [327, 172] width 530 height 22
type input "C"
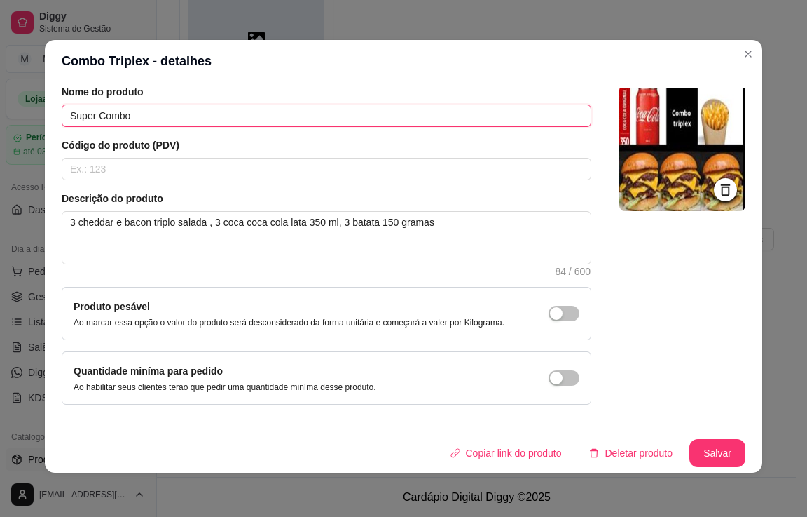
scroll to position [3, 0]
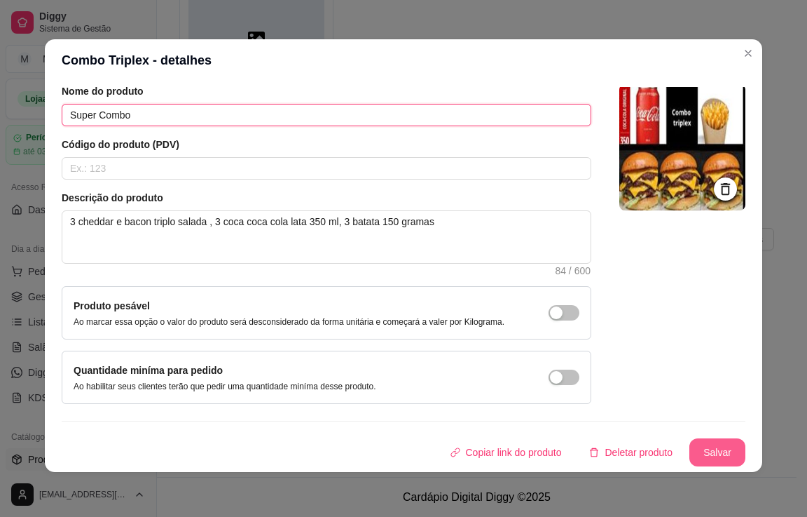
type input "Super Combo"
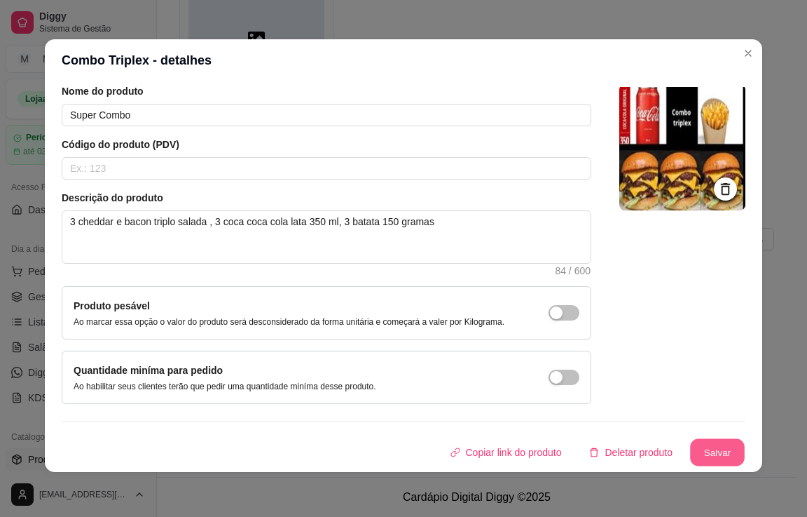
click at [694, 446] on button "Salvar" at bounding box center [717, 452] width 55 height 27
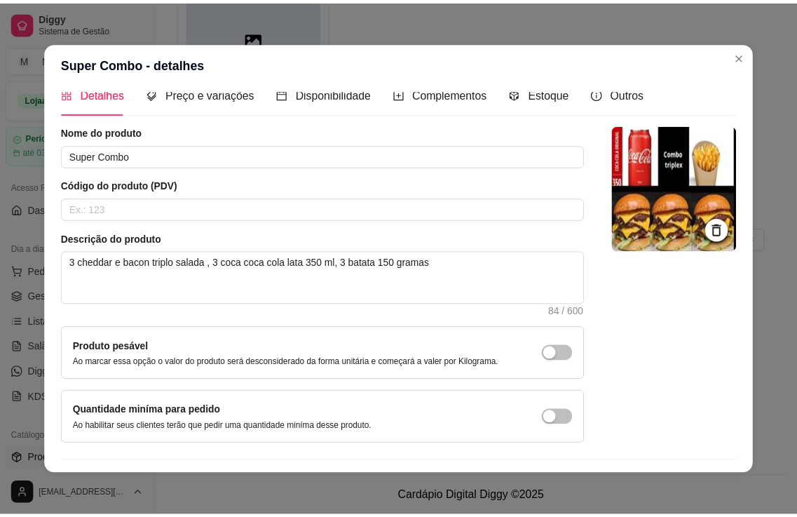
scroll to position [0, 0]
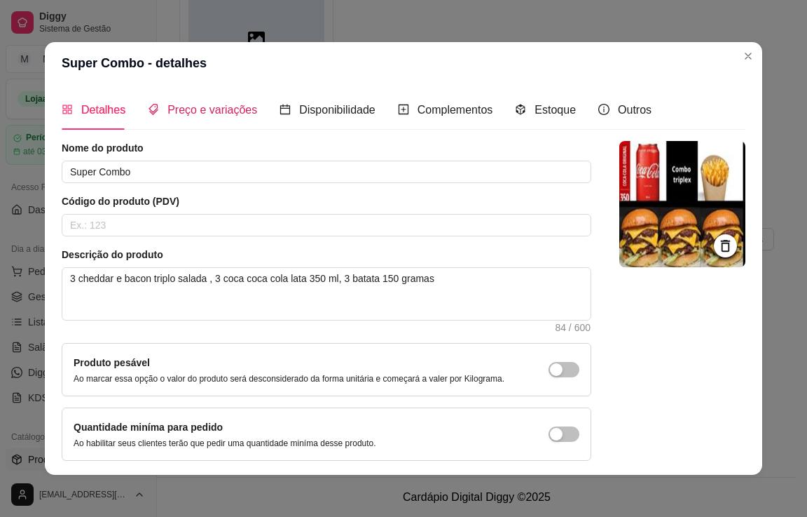
click at [217, 111] on span "Preço e variações" at bounding box center [213, 110] width 90 height 12
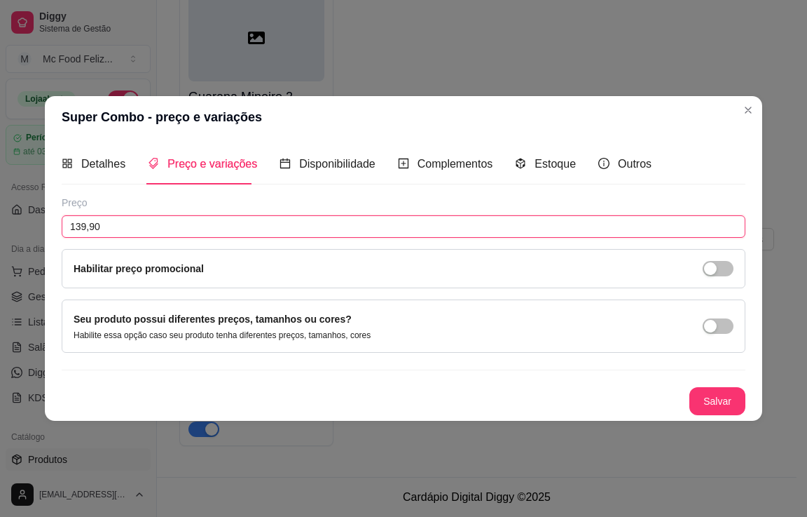
click at [166, 229] on input "139,90" at bounding box center [404, 226] width 684 height 22
type input "162,00"
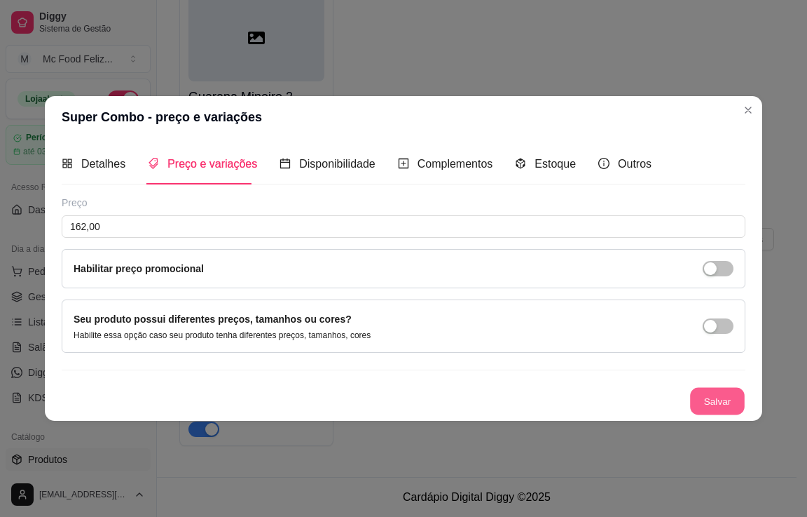
click at [707, 401] on button "Salvar" at bounding box center [717, 400] width 55 height 27
